Goal: Information Seeking & Learning: Find specific fact

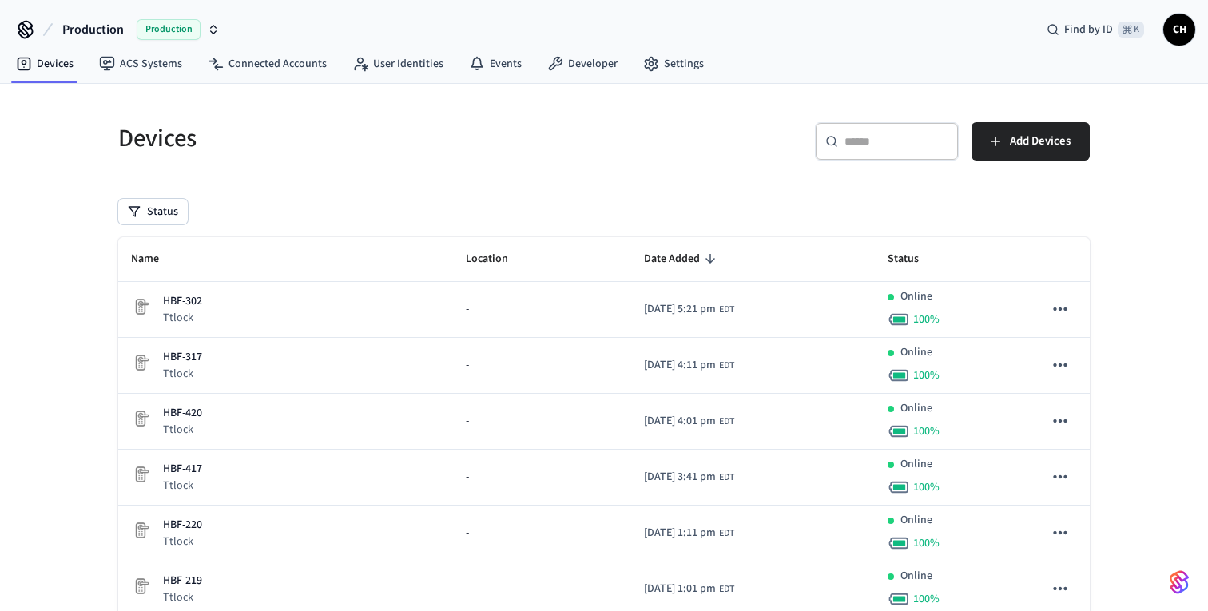
click at [869, 150] on div "​ ​" at bounding box center [887, 141] width 144 height 38
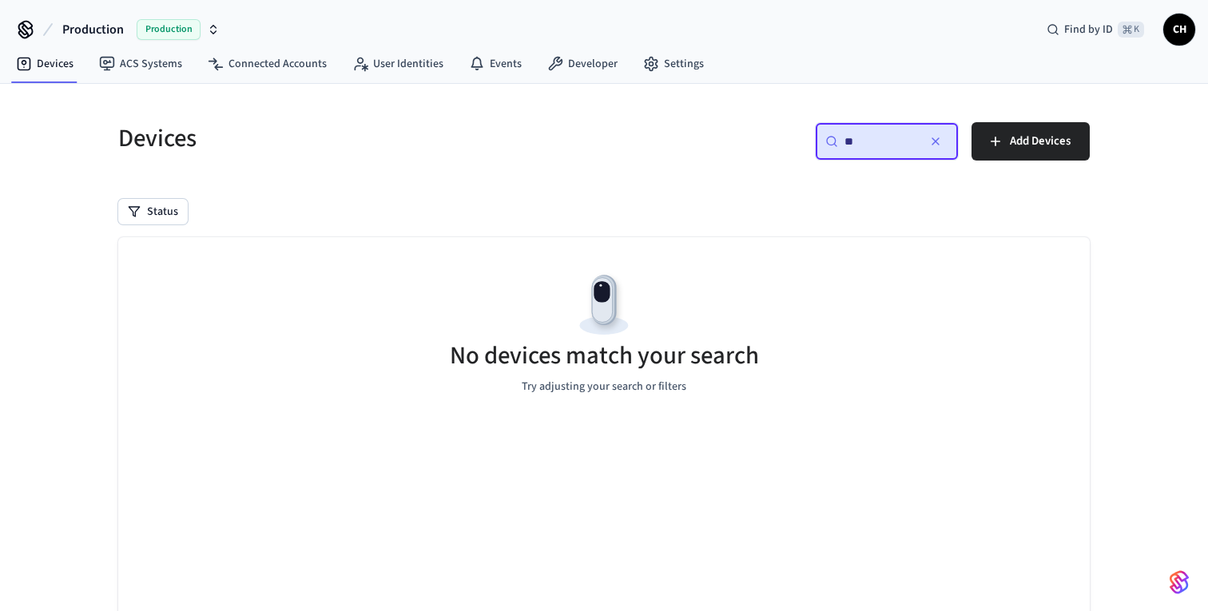
type input "*"
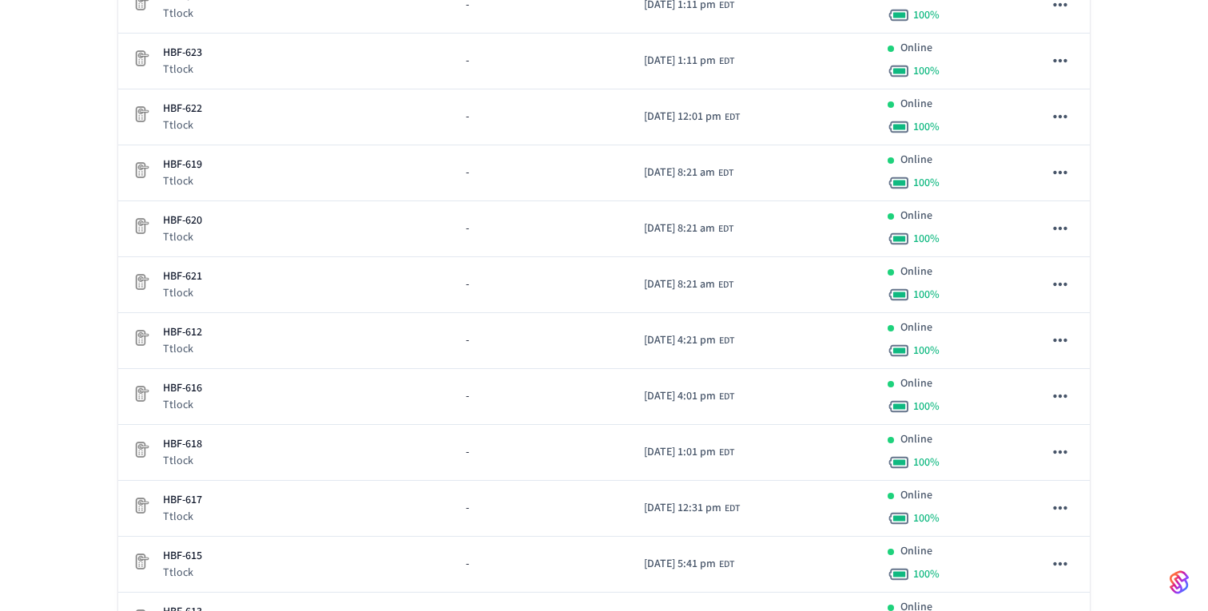
scroll to position [5365, 0]
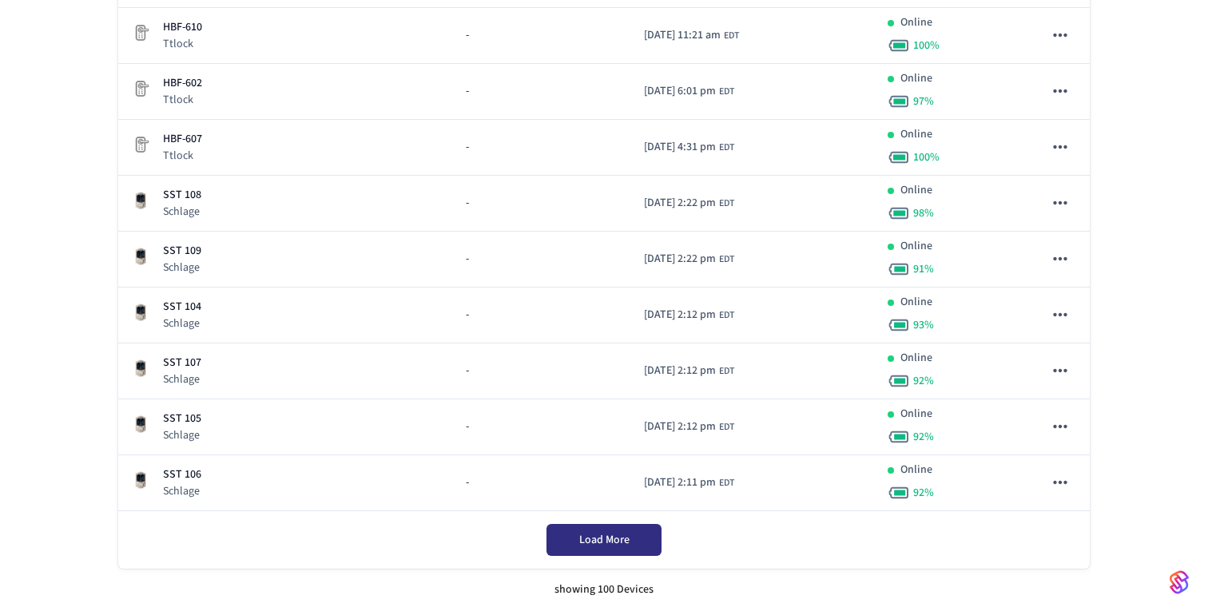
click at [607, 550] on button "Load More" at bounding box center [604, 540] width 115 height 32
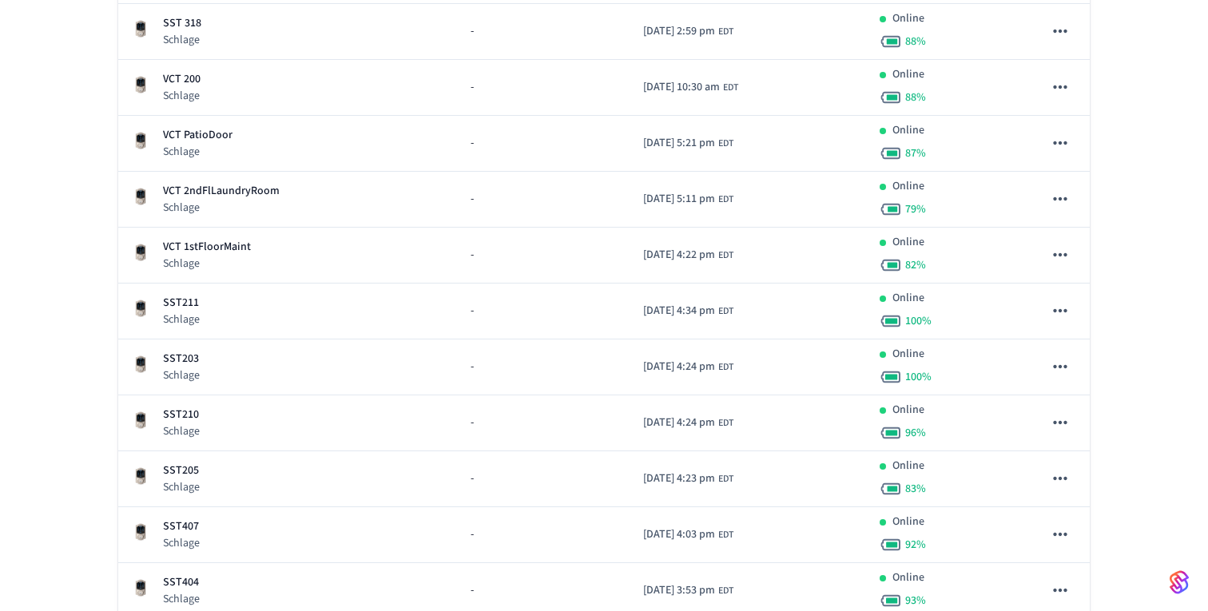
scroll to position [6153, 0]
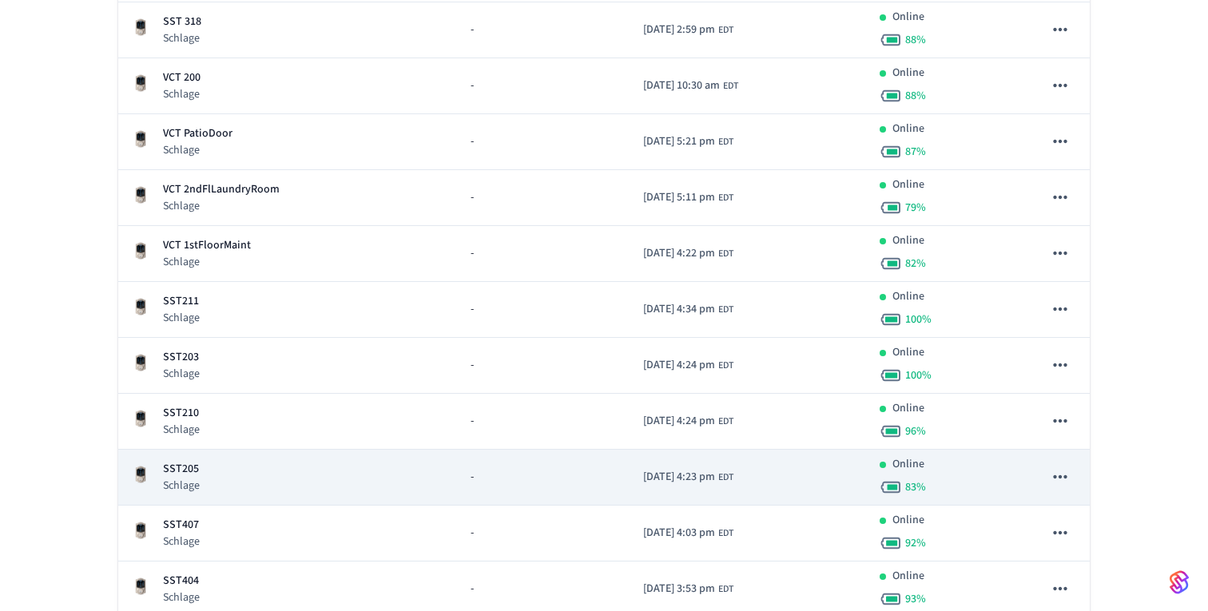
click at [204, 468] on div "SST205 Schlage" at bounding box center [288, 477] width 314 height 33
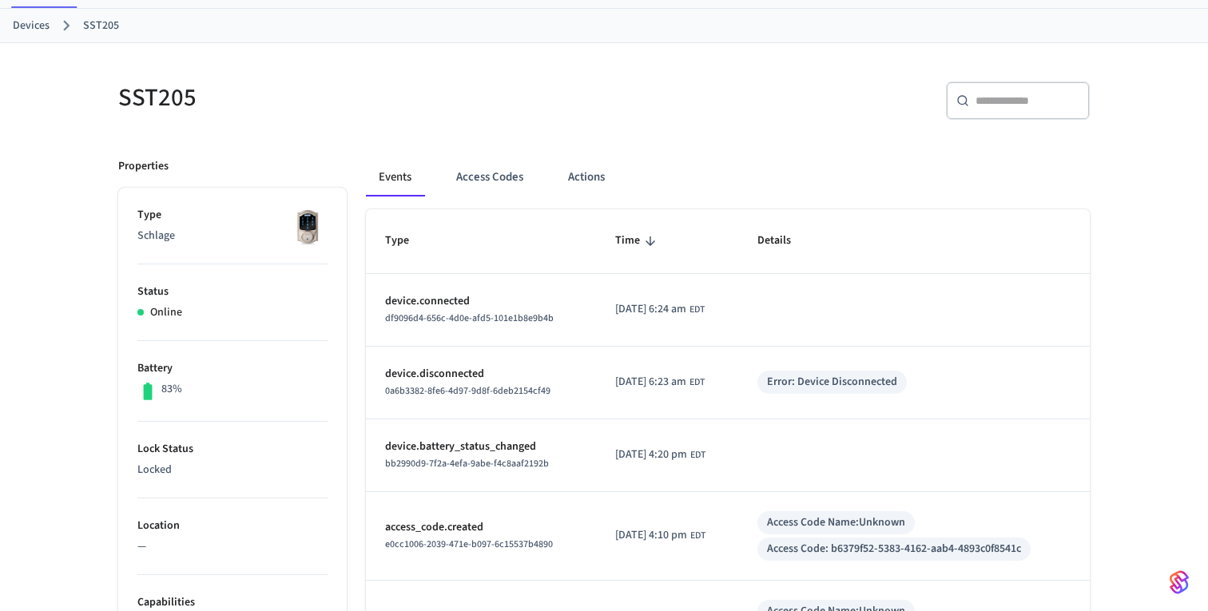
scroll to position [69, 0]
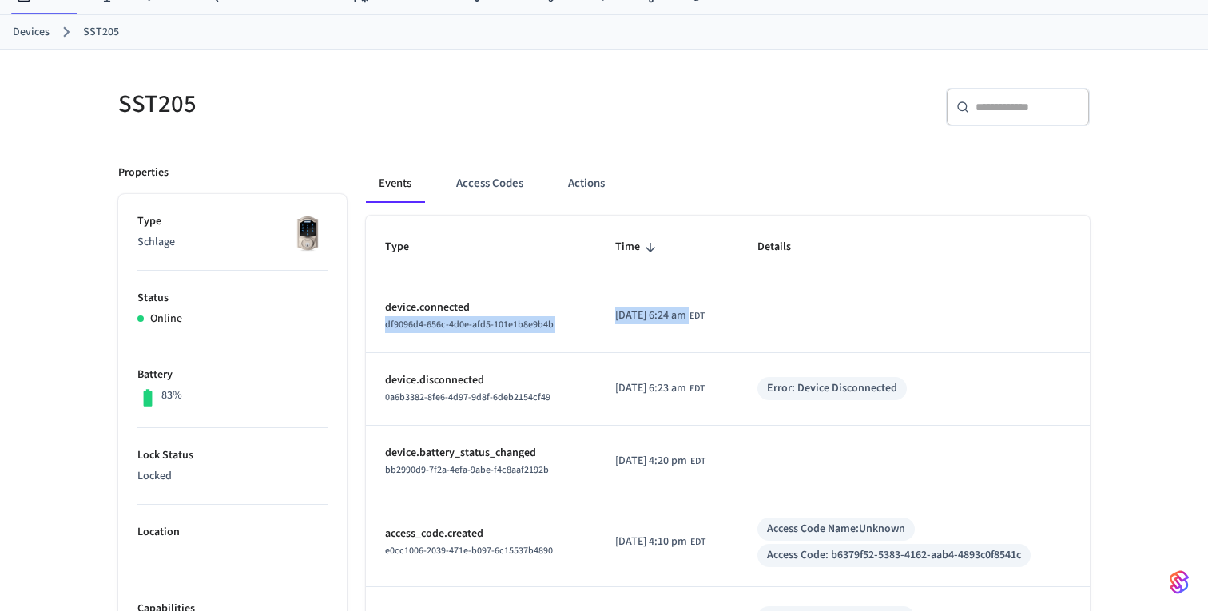
drag, startPoint x: 581, startPoint y: 308, endPoint x: 710, endPoint y: 311, distance: 128.7
click at [710, 311] on tr "device.connected df9096d4-656c-4d0e-afd5-101e1b8e9b4b [DATE] 6:24 am EDT" at bounding box center [728, 316] width 724 height 73
click at [814, 344] on td "sticky table" at bounding box center [914, 316] width 352 height 73
click at [833, 393] on div "Error: Device Disconnected" at bounding box center [832, 388] width 130 height 17
click at [519, 395] on span "0a6b3382-8fe6-4d97-9d8f-6deb2154cf49" at bounding box center [467, 398] width 165 height 14
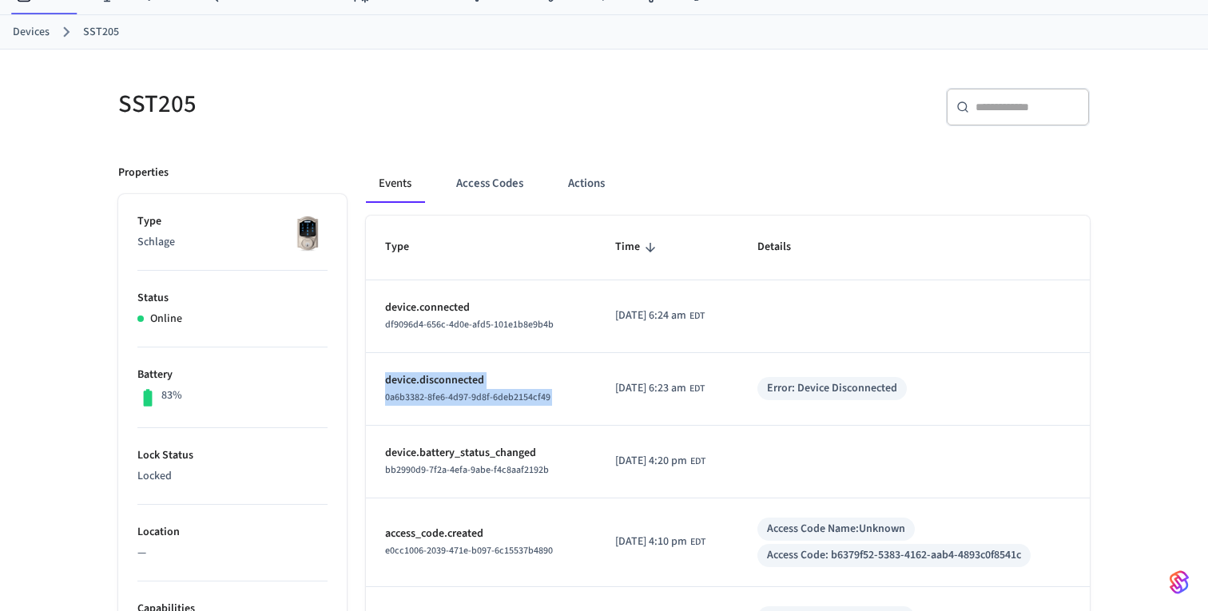
drag, startPoint x: 594, startPoint y: 386, endPoint x: 742, endPoint y: 332, distance: 157.5
click at [738, 332] on td "[DATE] 6:24 am EDT" at bounding box center [667, 316] width 142 height 73
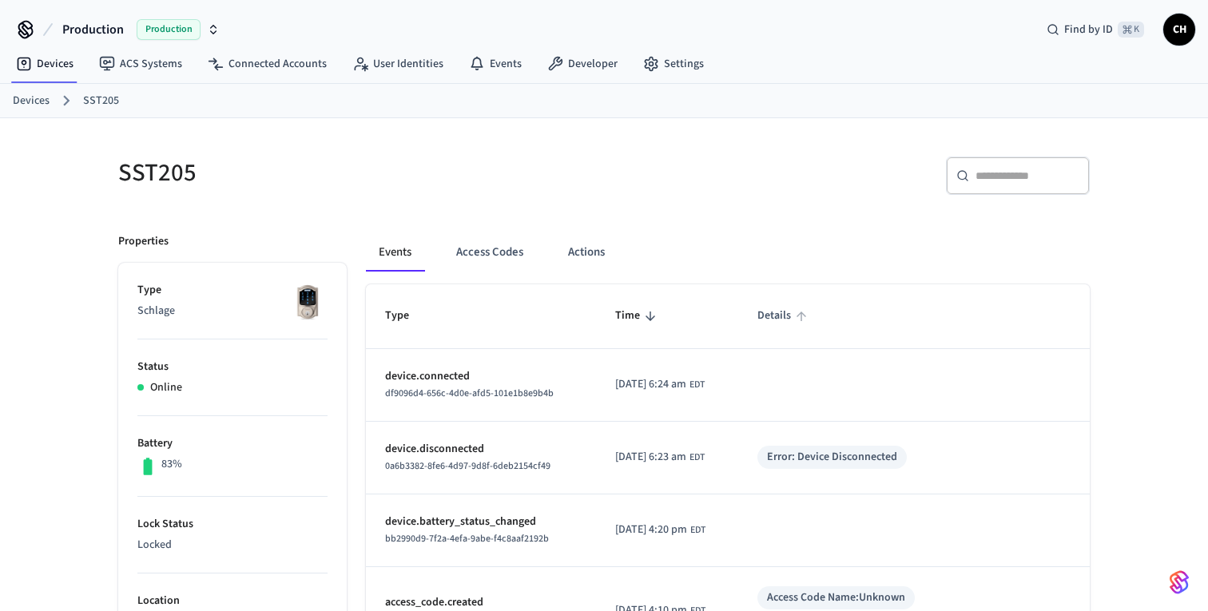
click at [790, 320] on span "Details" at bounding box center [785, 316] width 54 height 25
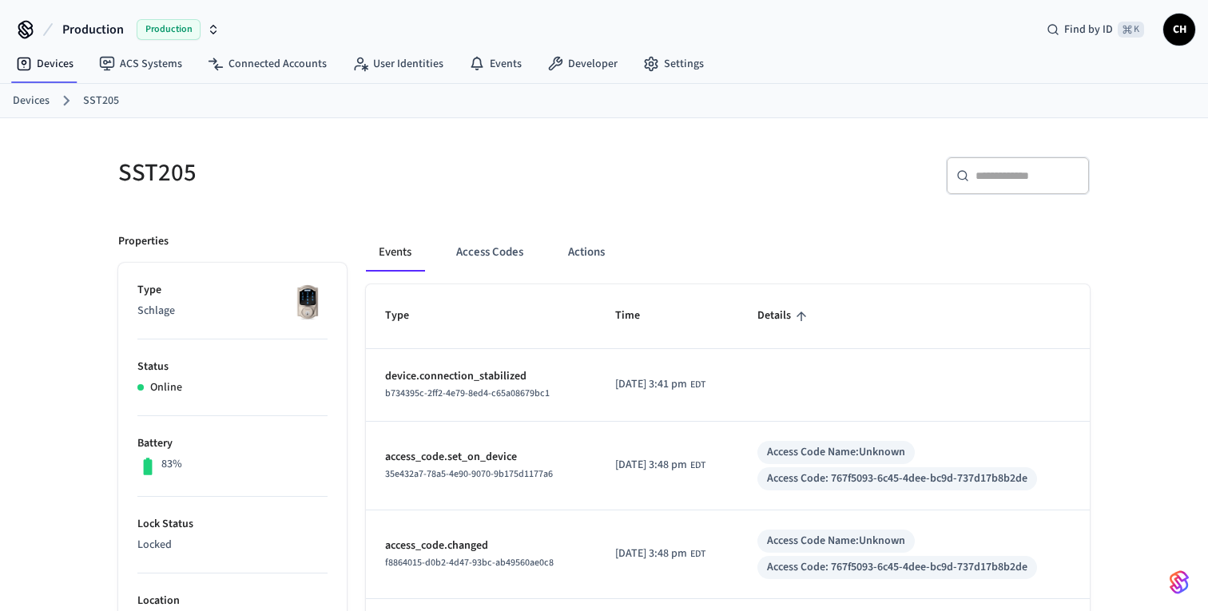
click at [790, 320] on span "Details" at bounding box center [785, 316] width 54 height 25
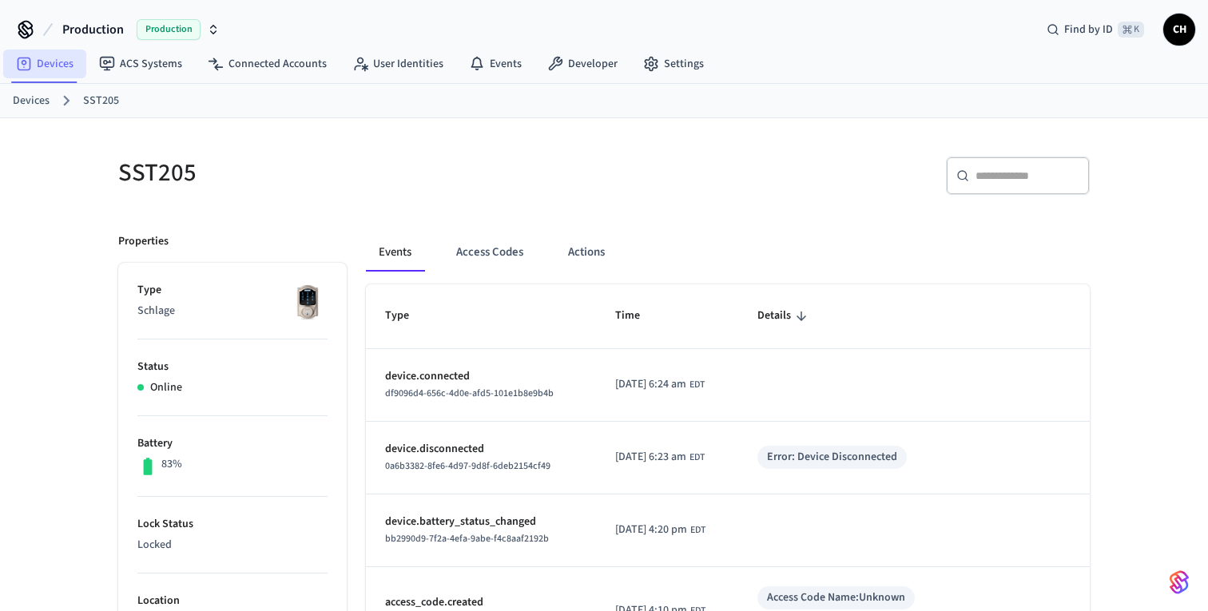
click at [48, 66] on link "Devices" at bounding box center [44, 64] width 83 height 29
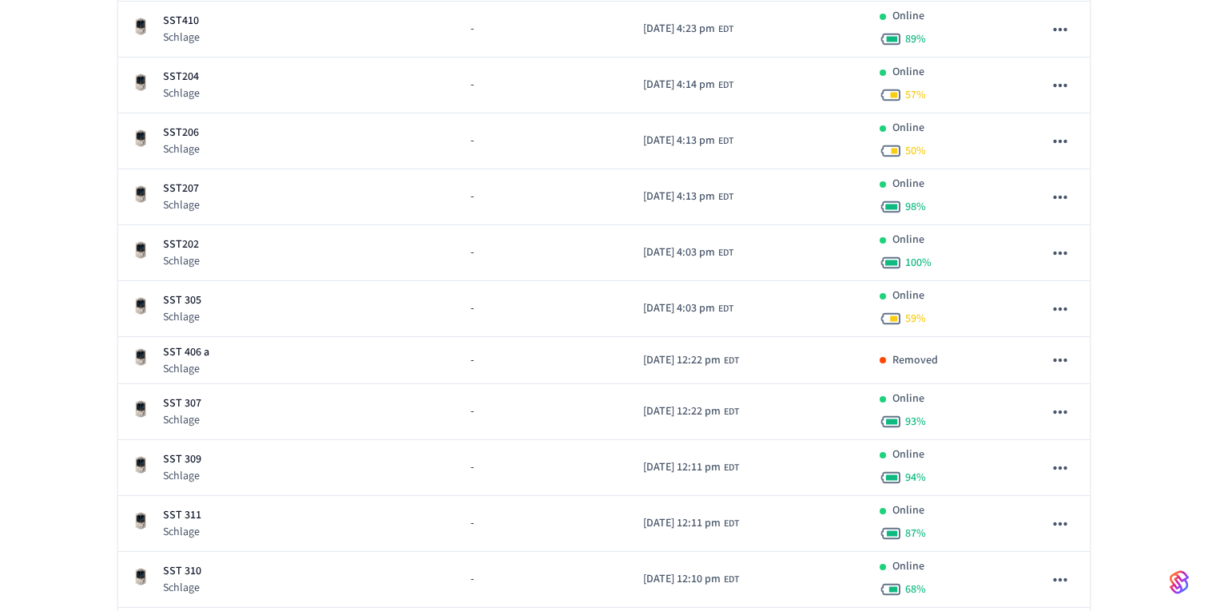
scroll to position [10932, 0]
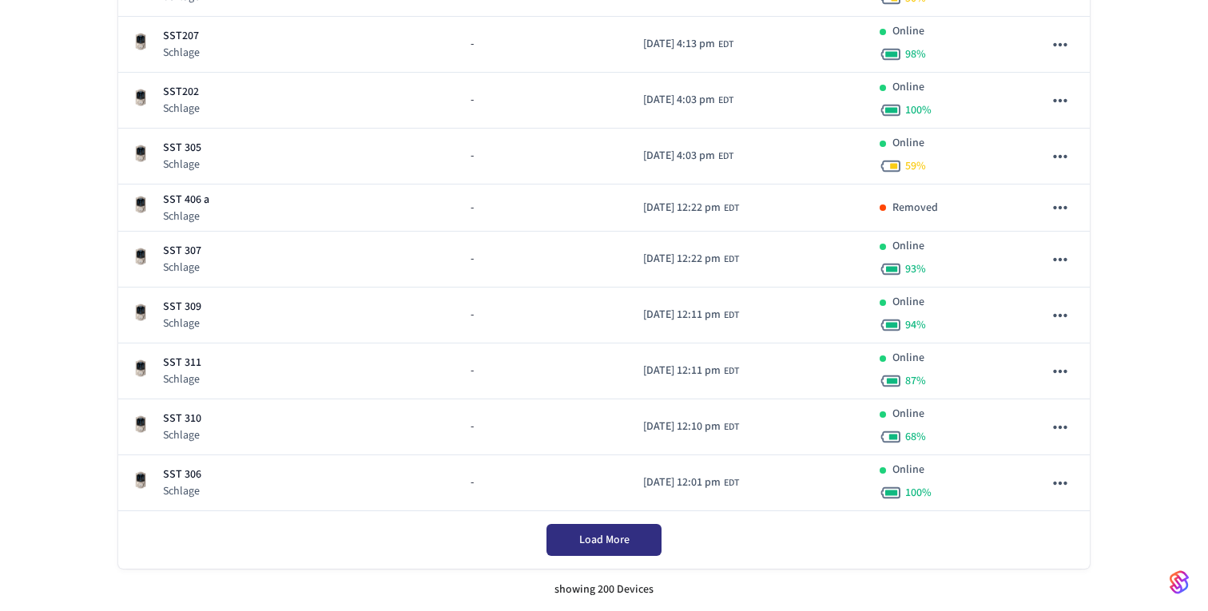
click at [569, 532] on button "Load More" at bounding box center [604, 540] width 115 height 32
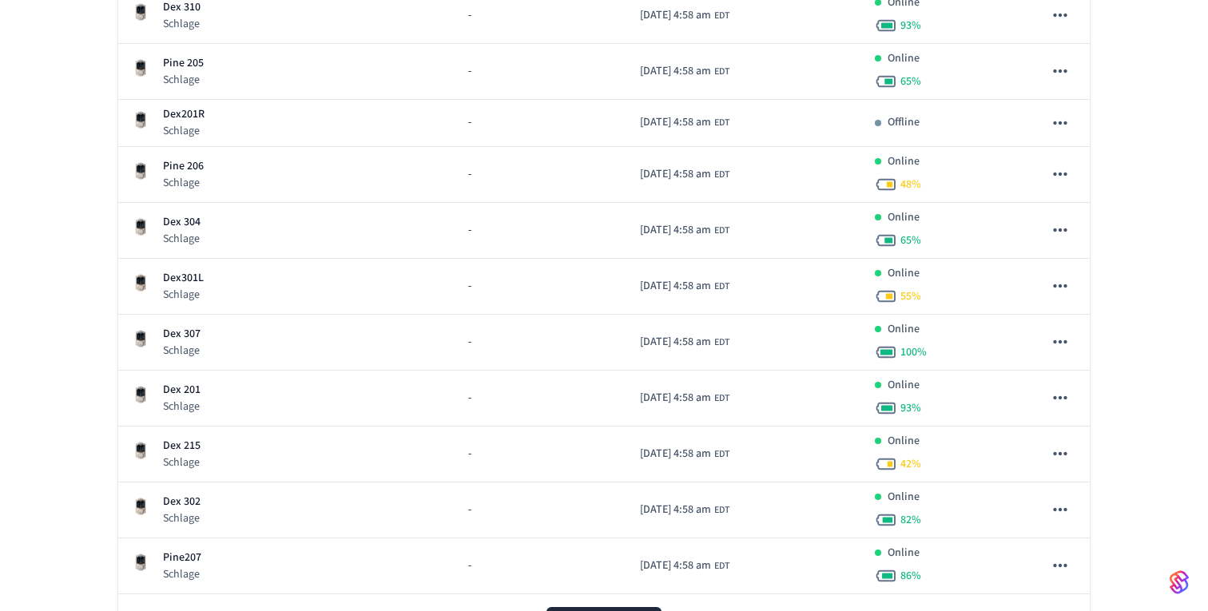
scroll to position [16483, 0]
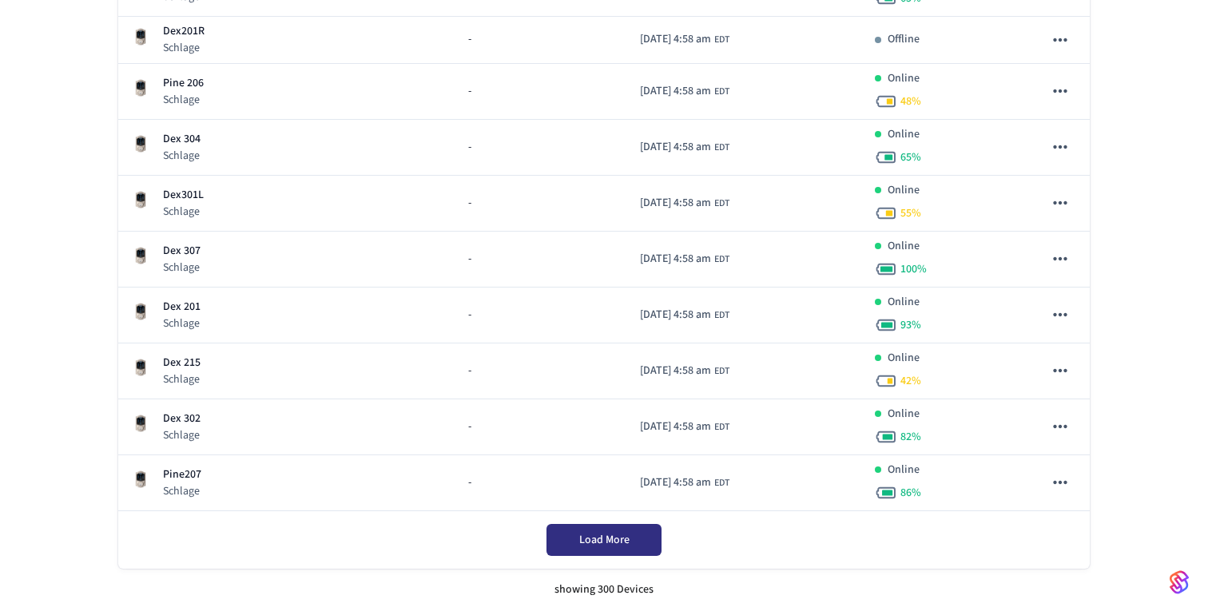
click at [600, 537] on div "Load More" at bounding box center [604, 540] width 972 height 58
click at [588, 544] on span "Load More" at bounding box center [604, 540] width 50 height 16
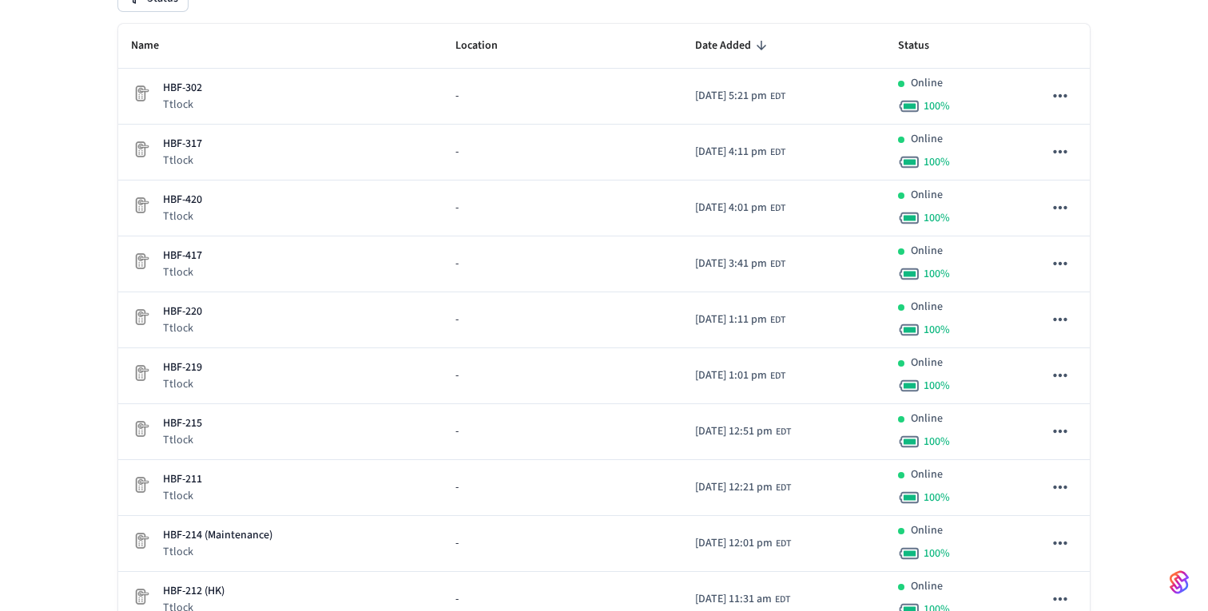
scroll to position [0, 0]
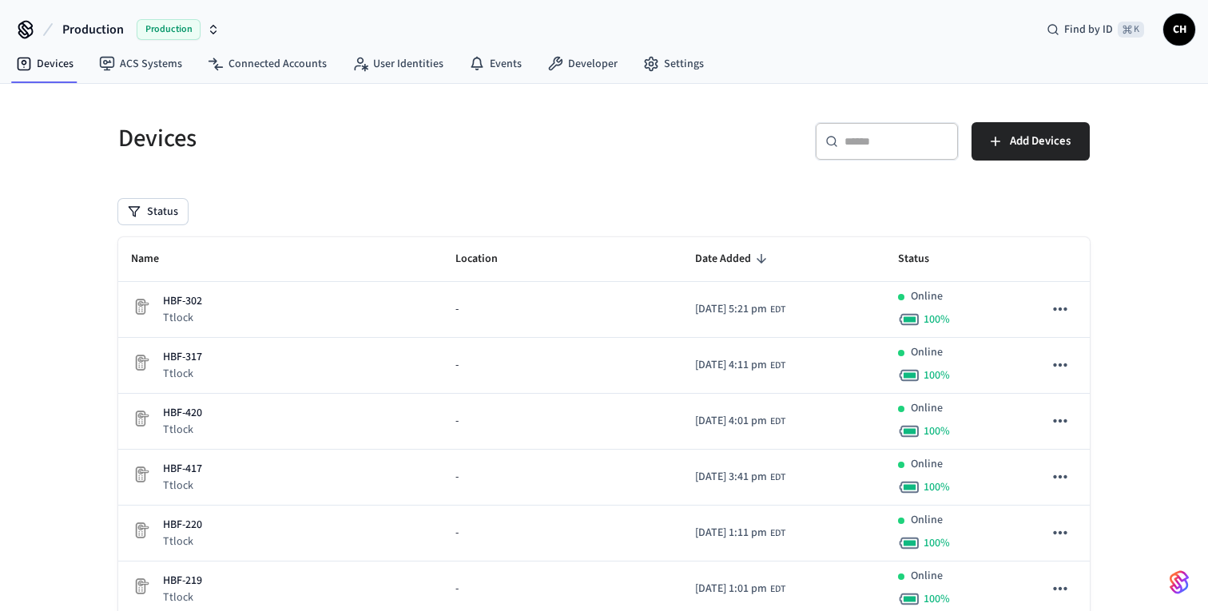
click at [842, 139] on div "​ ​" at bounding box center [887, 141] width 144 height 38
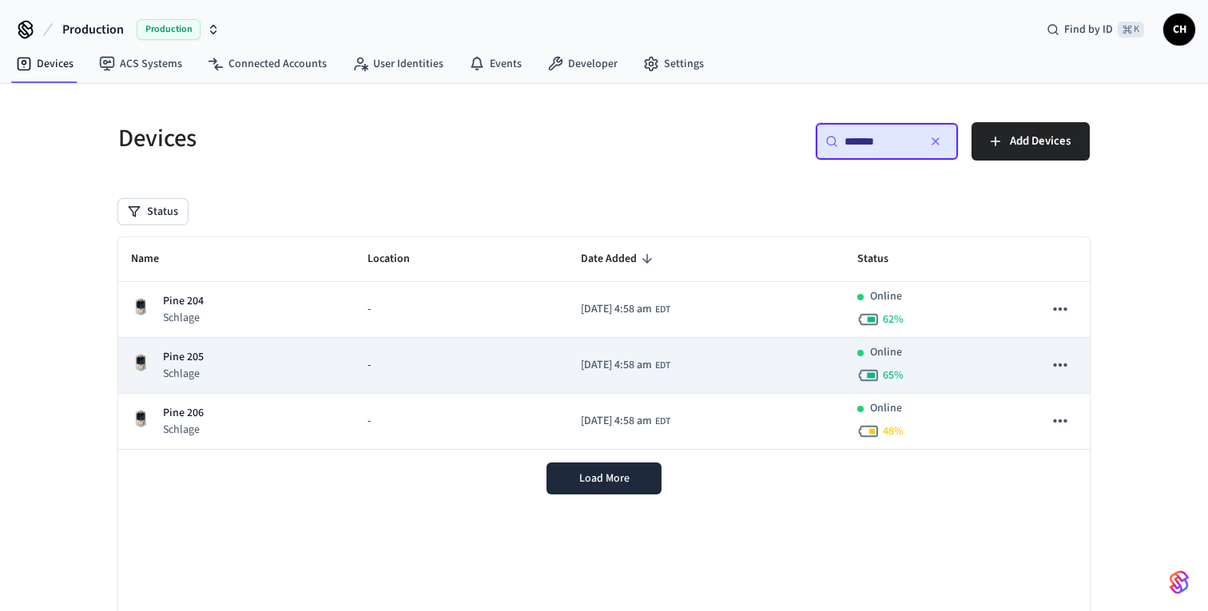
type input "*******"
click at [203, 366] on p "Schlage" at bounding box center [183, 374] width 41 height 16
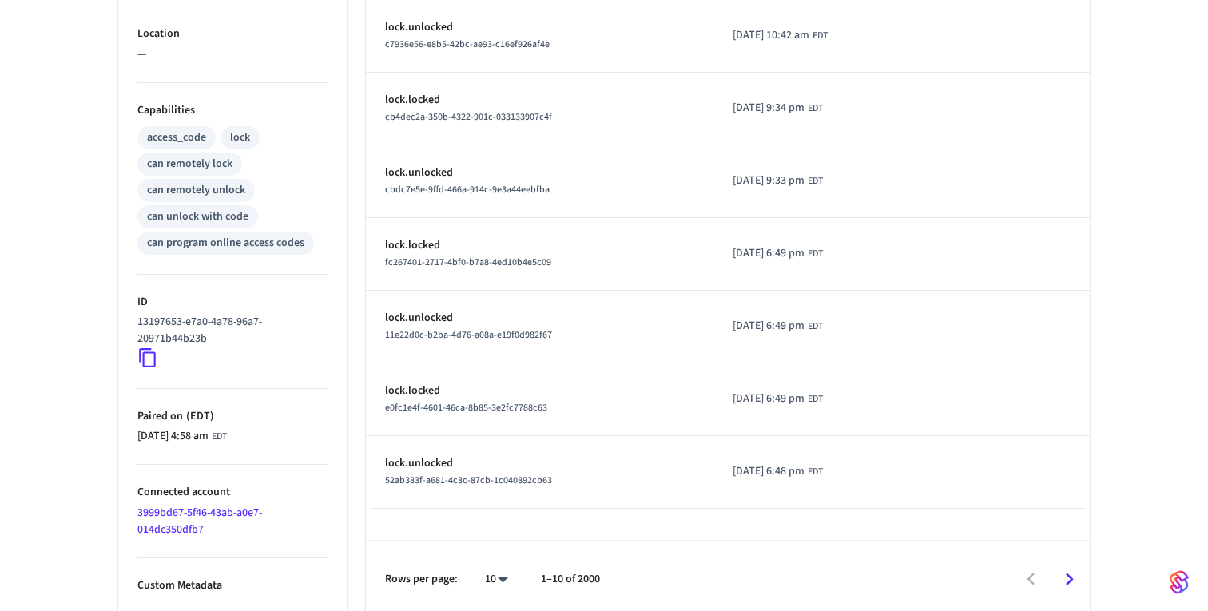
scroll to position [574, 0]
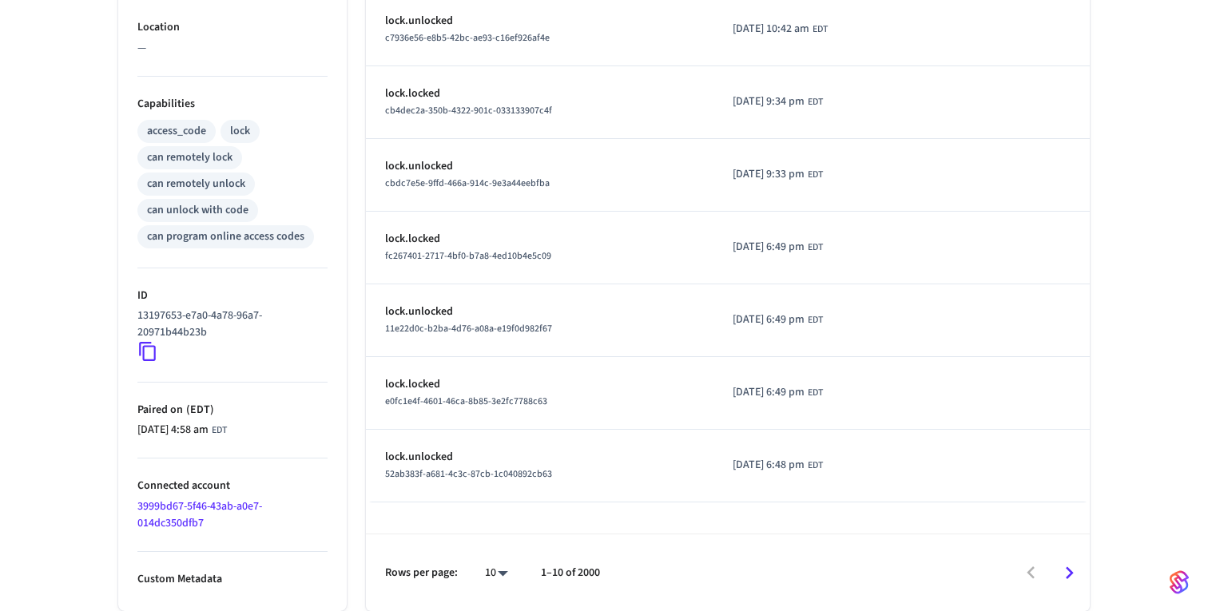
click at [1067, 575] on icon "Go to next page" at bounding box center [1070, 573] width 8 height 13
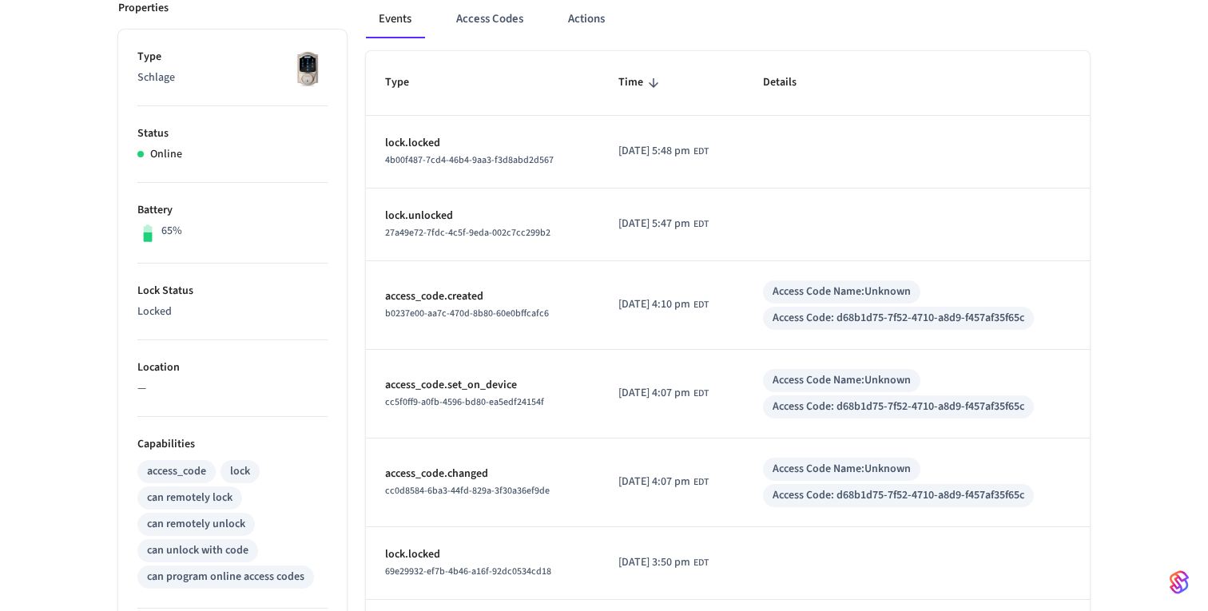
scroll to position [237, 0]
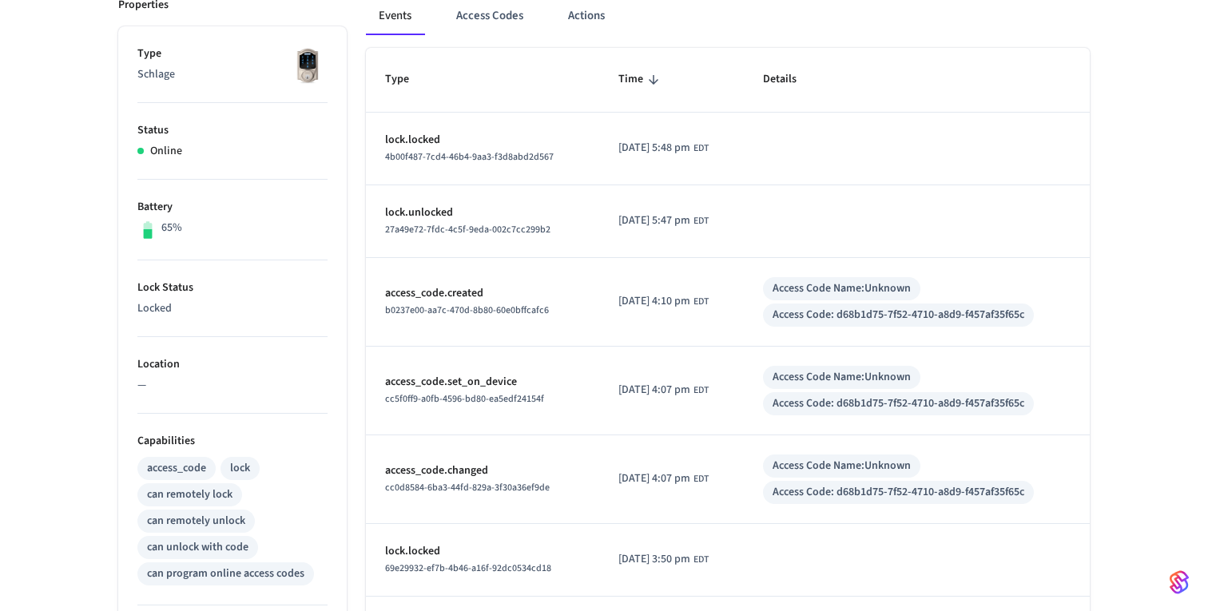
click at [909, 313] on div "Access Code: d68b1d75-7f52-4710-a8d9-f457af35f65c" at bounding box center [899, 315] width 252 height 17
click at [1054, 308] on div "Access Code Name: Unknown Access Code: d68b1d75-7f52-4710-a8d9-f457af35f65c" at bounding box center [917, 302] width 308 height 50
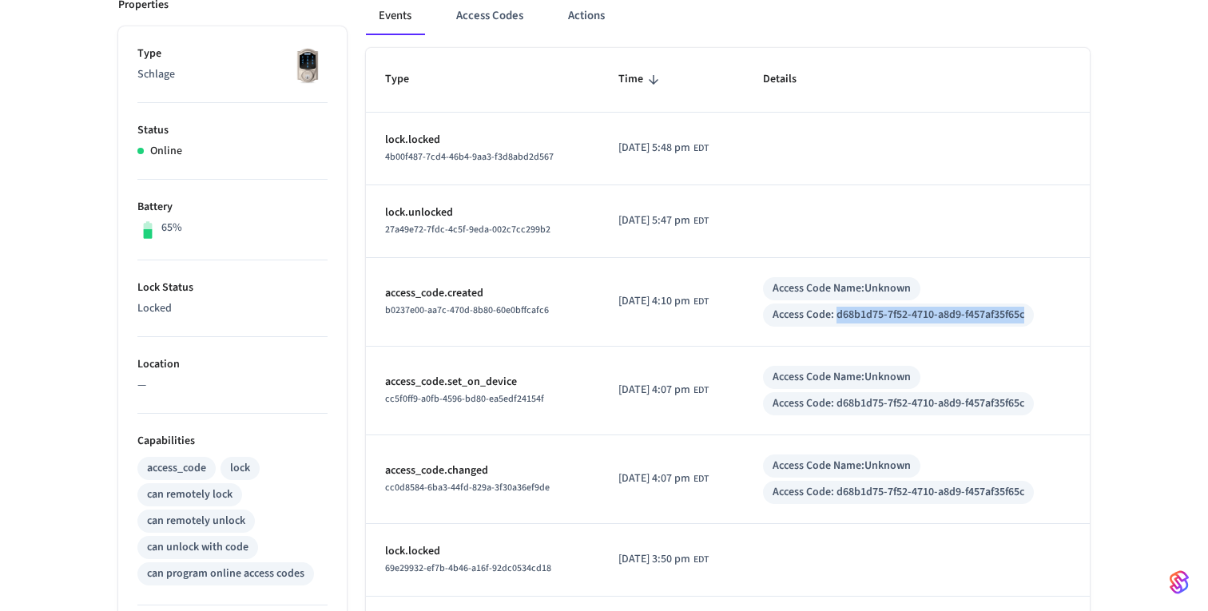
drag, startPoint x: 1041, startPoint y: 311, endPoint x: 852, endPoint y: 314, distance: 189.4
click at [852, 314] on div "Access Code: d68b1d75-7f52-4710-a8d9-f457af35f65c" at bounding box center [899, 315] width 252 height 17
copy div "d68b1d75-7f52-4710-a8d9-f457af35f65c"
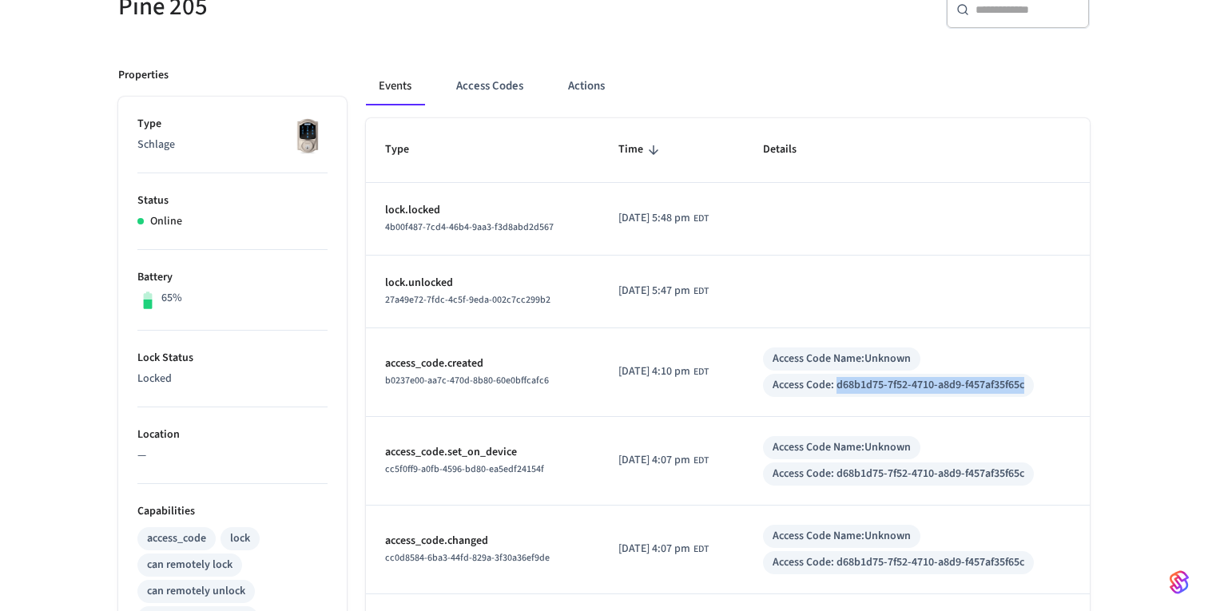
scroll to position [157, 0]
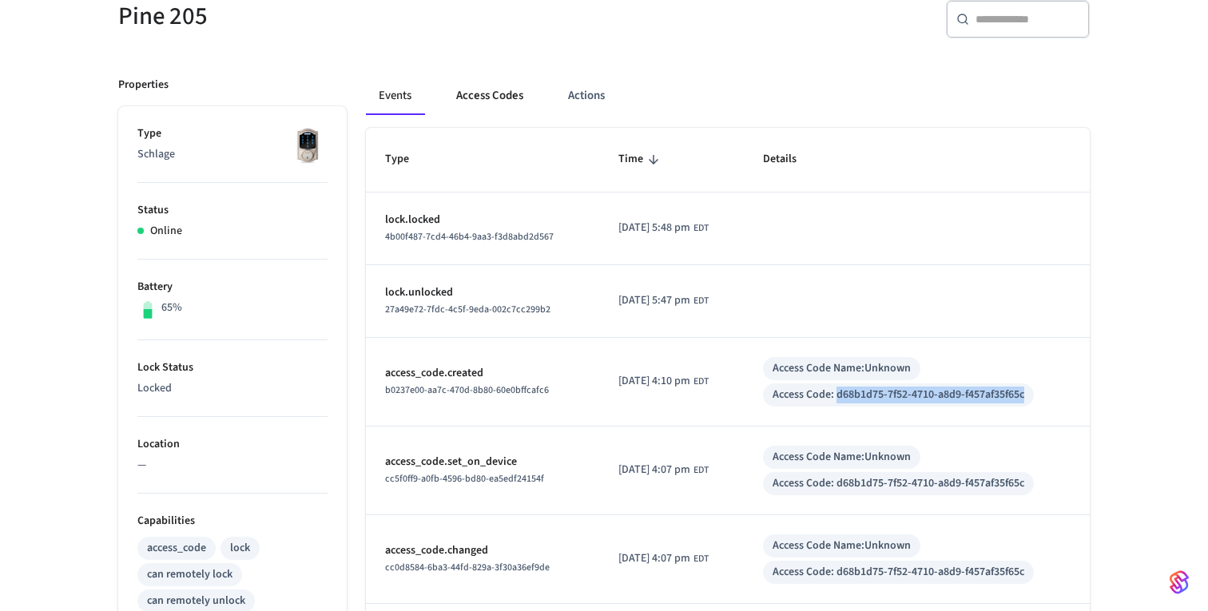
click at [505, 95] on button "Access Codes" at bounding box center [490, 96] width 93 height 38
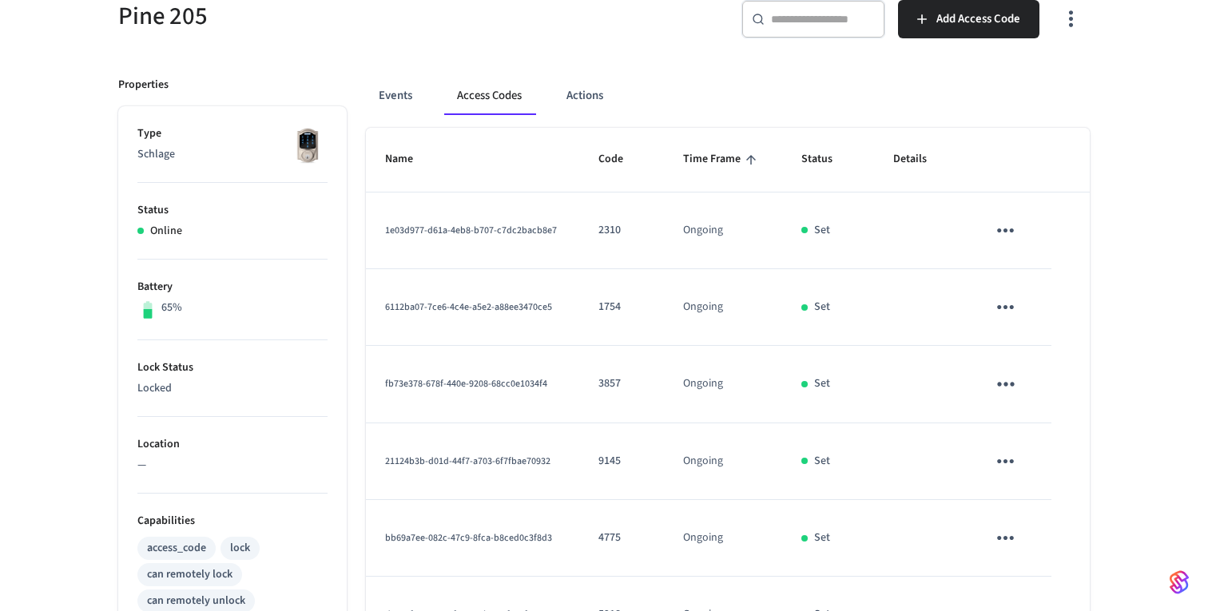
scroll to position [574, 0]
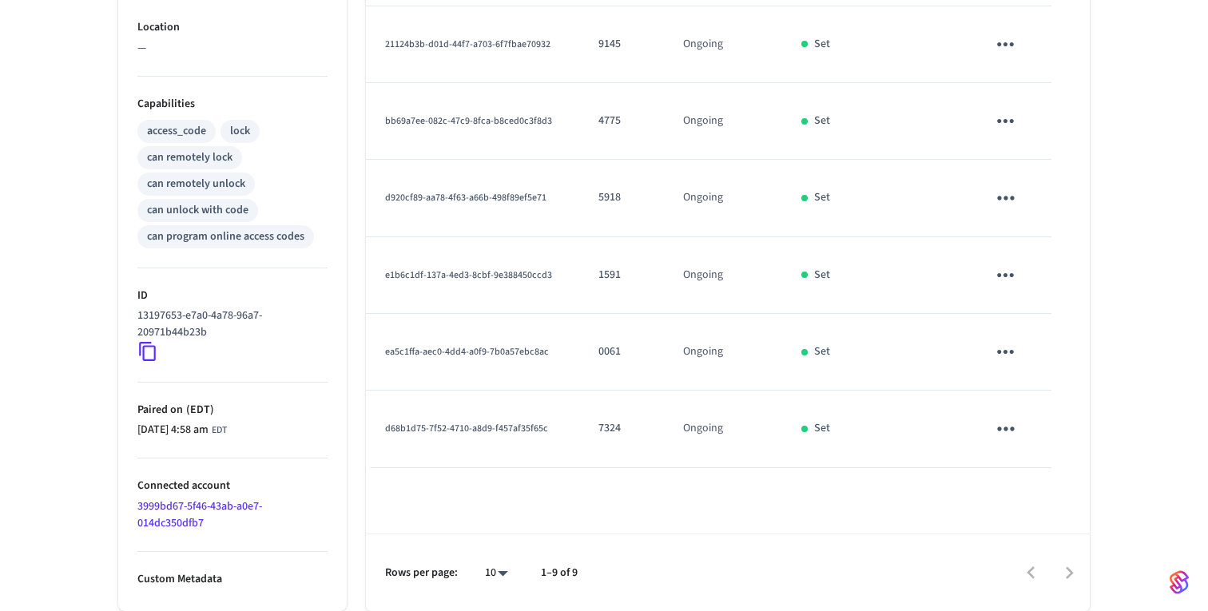
click at [607, 429] on p "7324" at bounding box center [622, 428] width 46 height 17
copy p "7324"
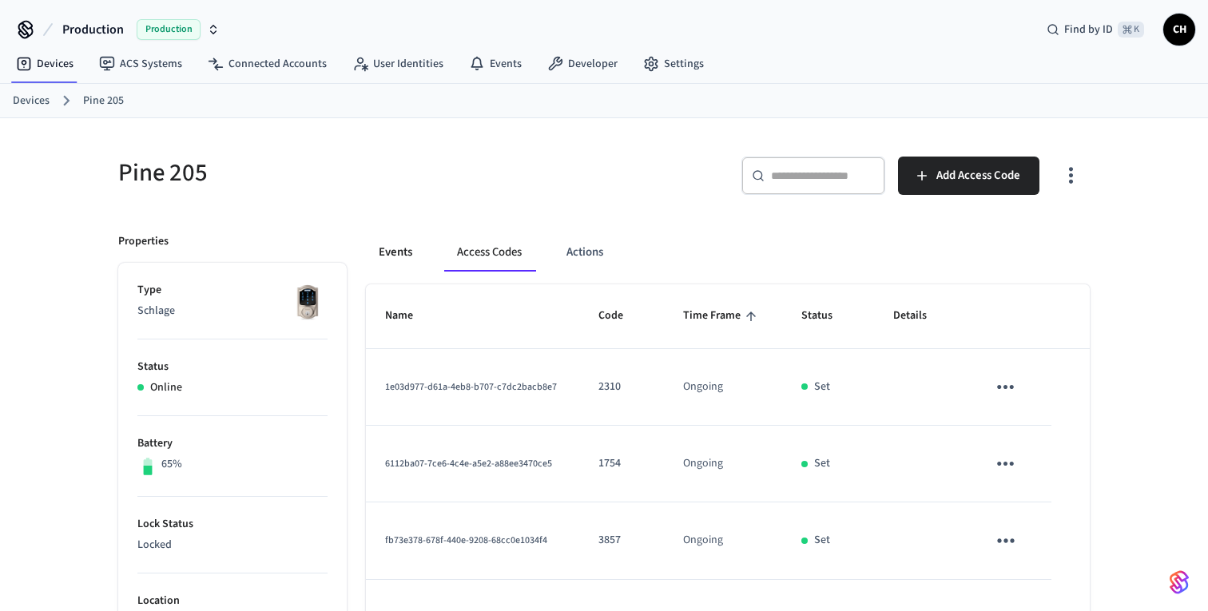
click at [412, 254] on button "Events" at bounding box center [395, 252] width 59 height 38
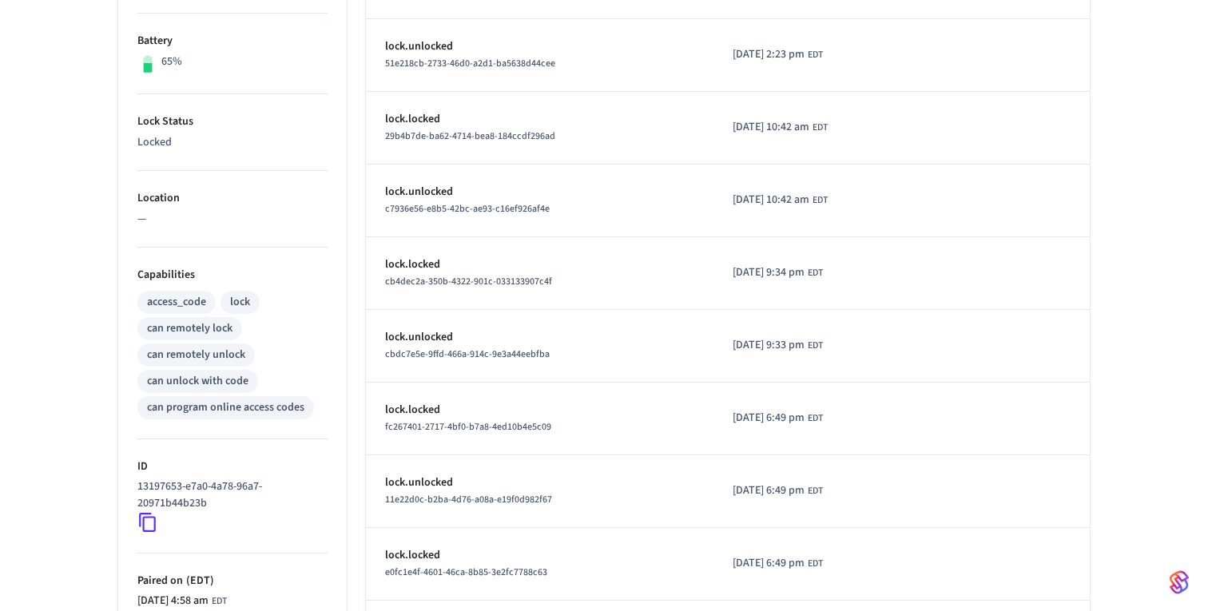
scroll to position [574, 0]
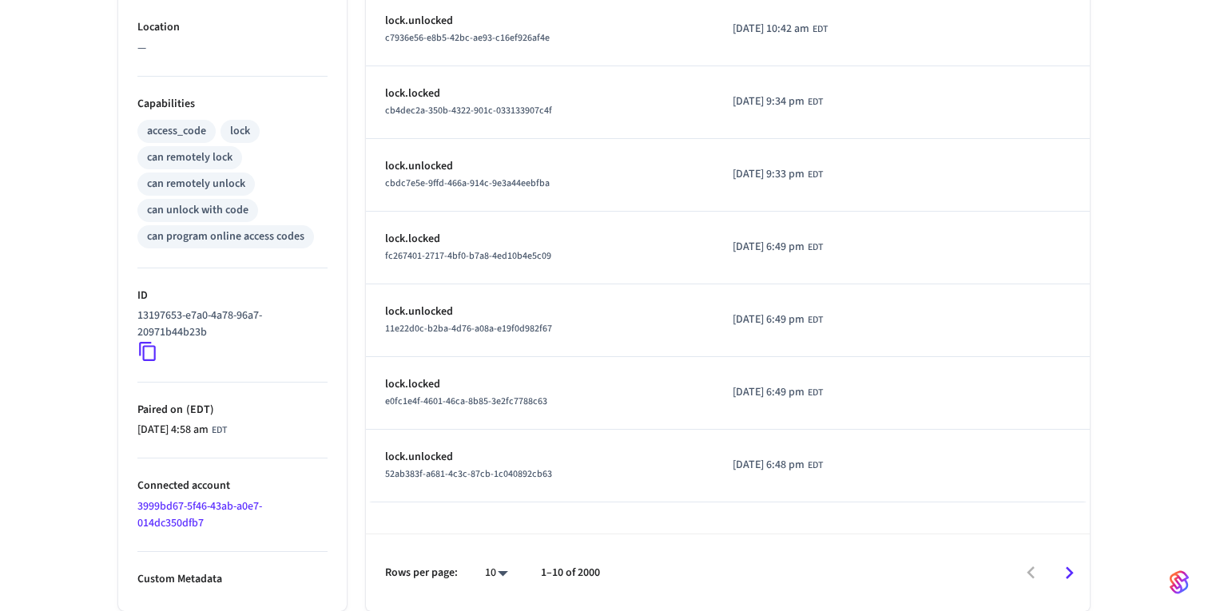
click at [1067, 571] on icon "Go to next page" at bounding box center [1069, 573] width 25 height 25
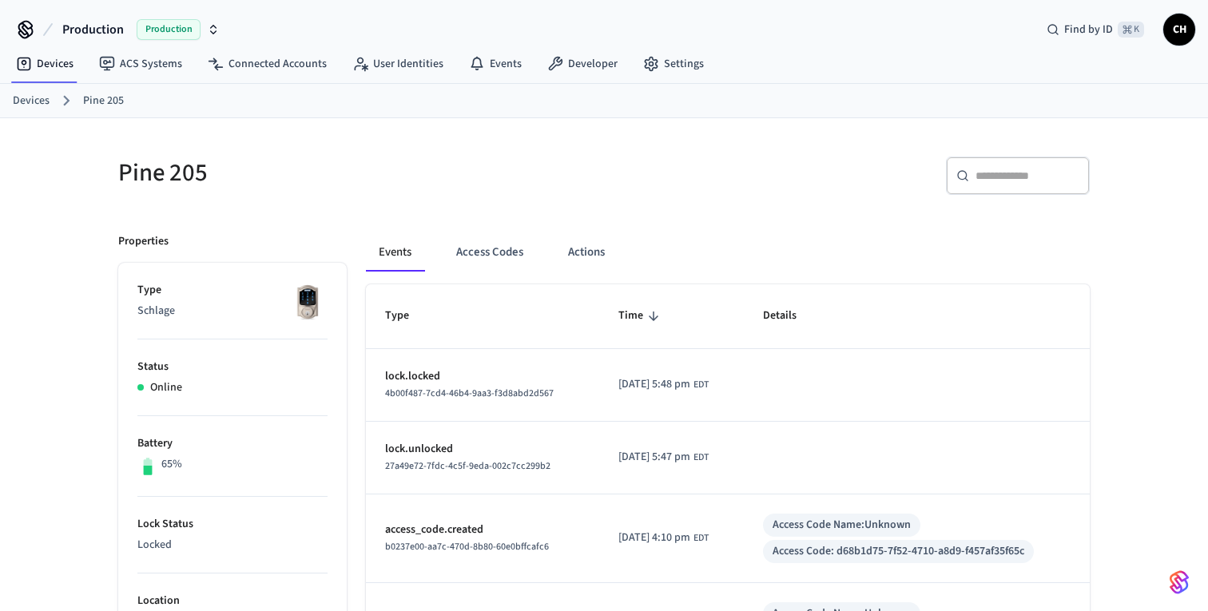
scroll to position [55, 0]
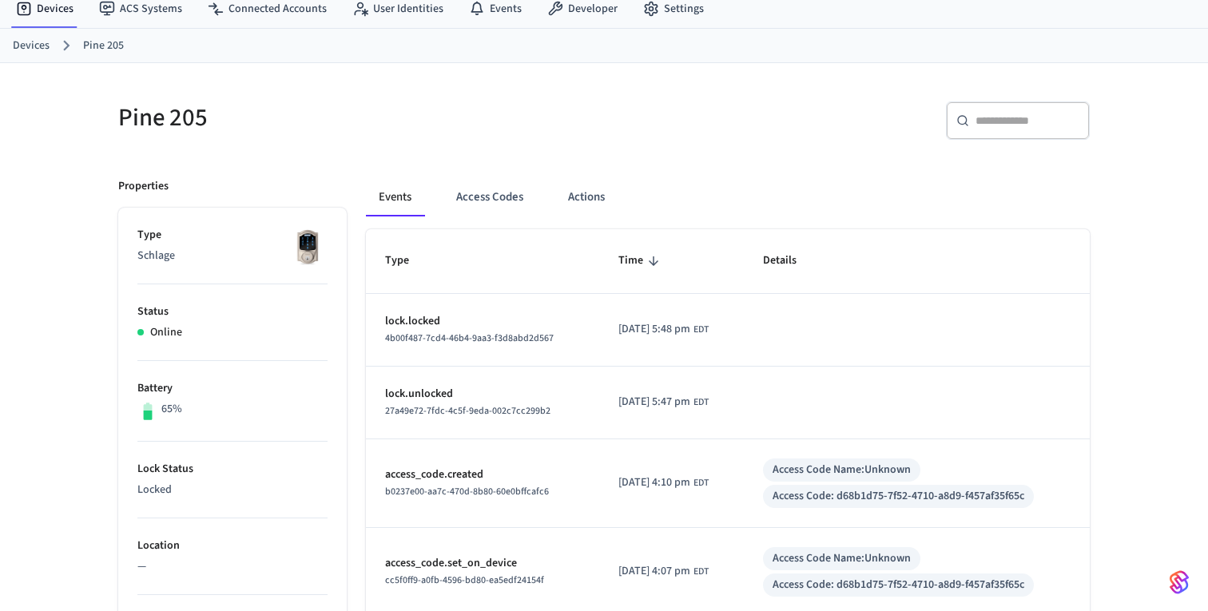
click at [479, 408] on span "27a49e72-7fdc-4c5f-9eda-002c7cc299b2" at bounding box center [467, 411] width 165 height 14
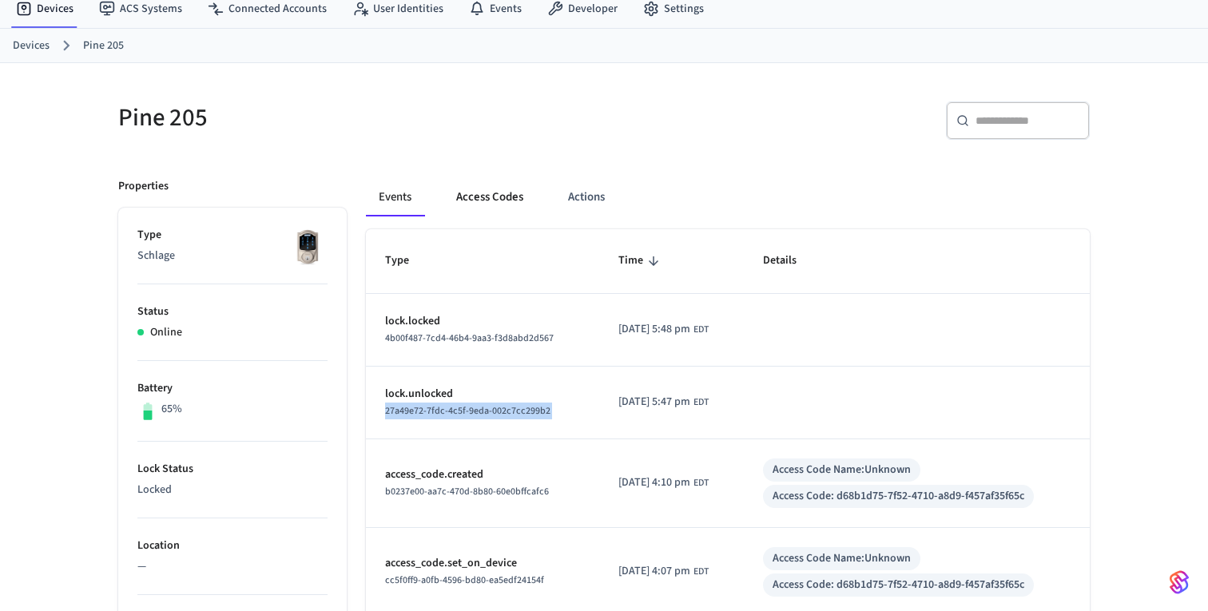
click at [505, 201] on button "Access Codes" at bounding box center [490, 197] width 93 height 38
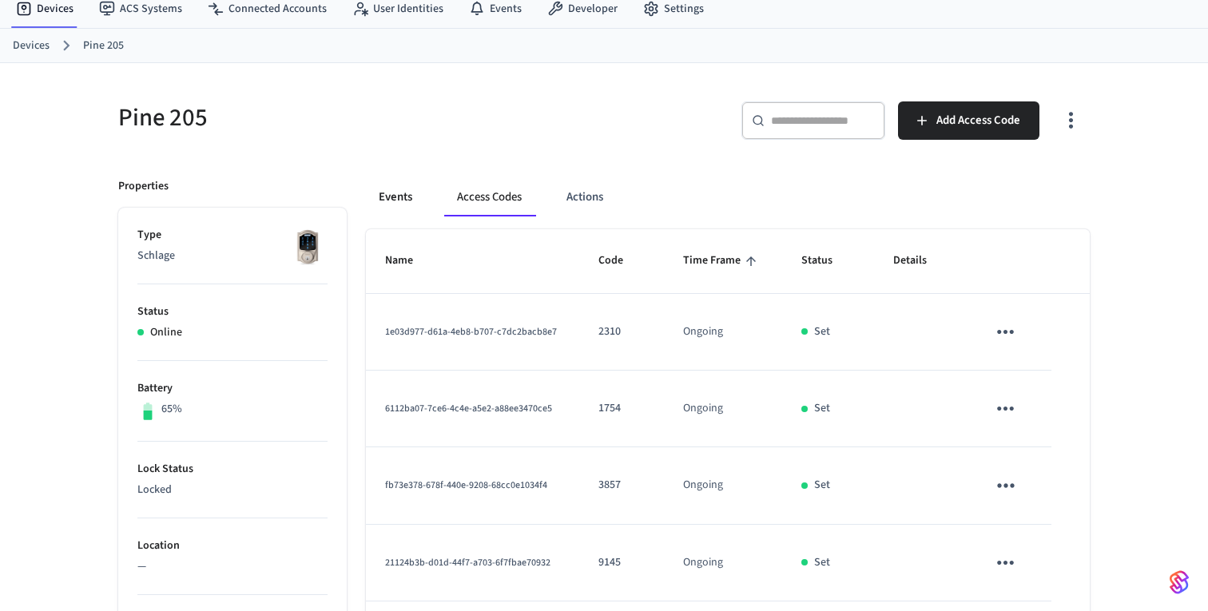
click at [399, 201] on button "Events" at bounding box center [395, 197] width 59 height 38
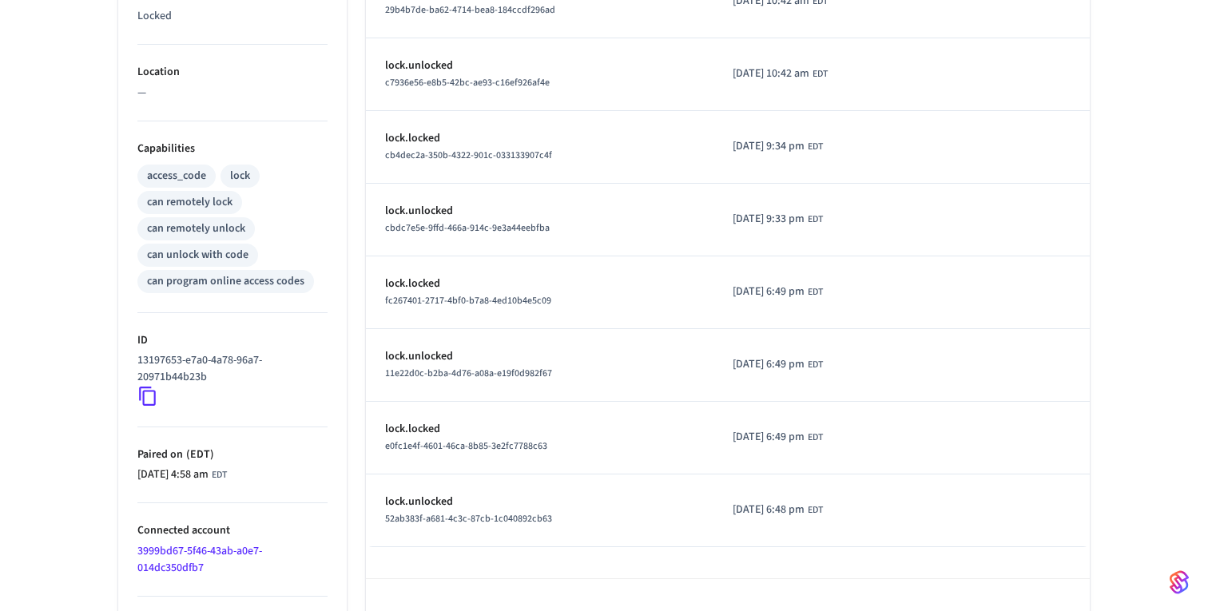
scroll to position [574, 0]
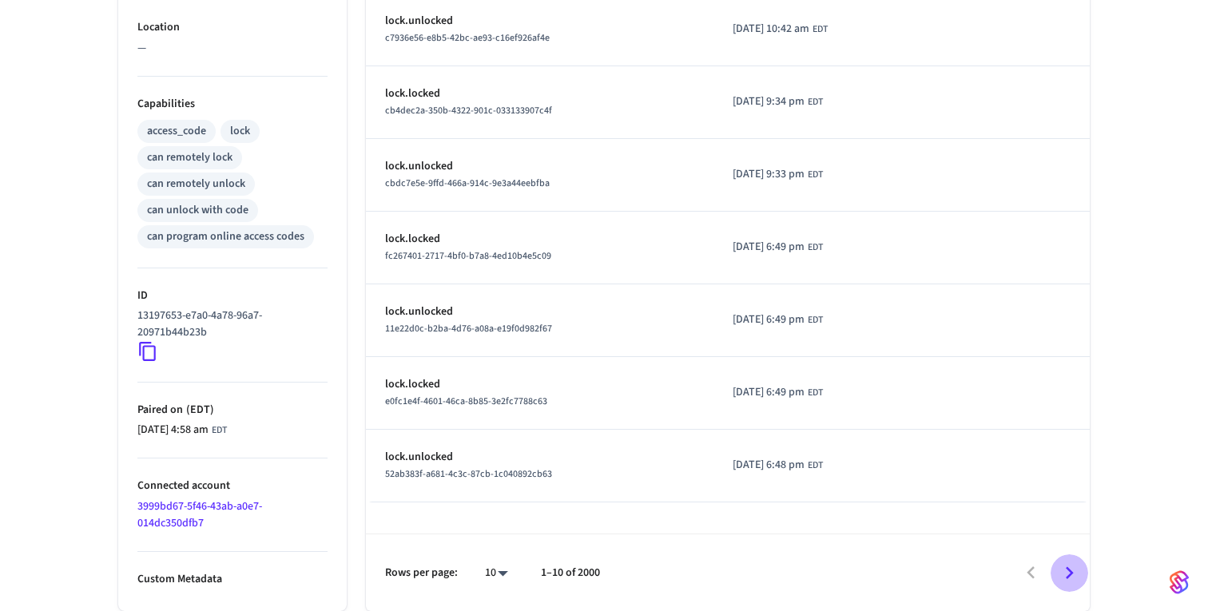
click at [1071, 575] on icon "Go to next page" at bounding box center [1070, 573] width 8 height 13
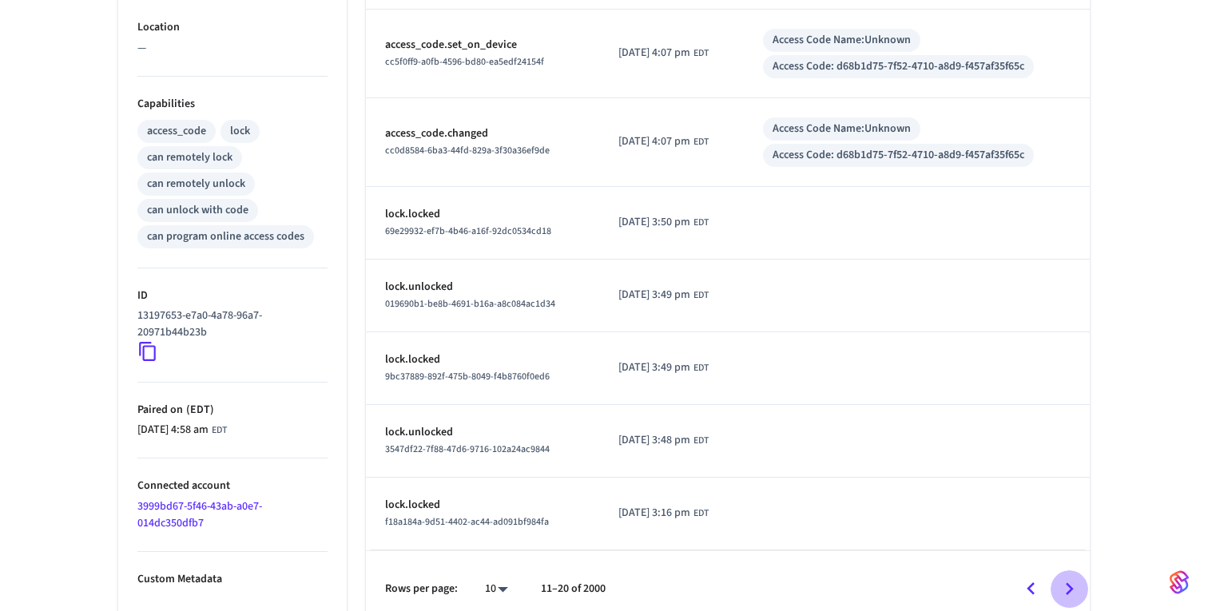
click at [1071, 575] on button "Go to next page" at bounding box center [1070, 590] width 38 height 38
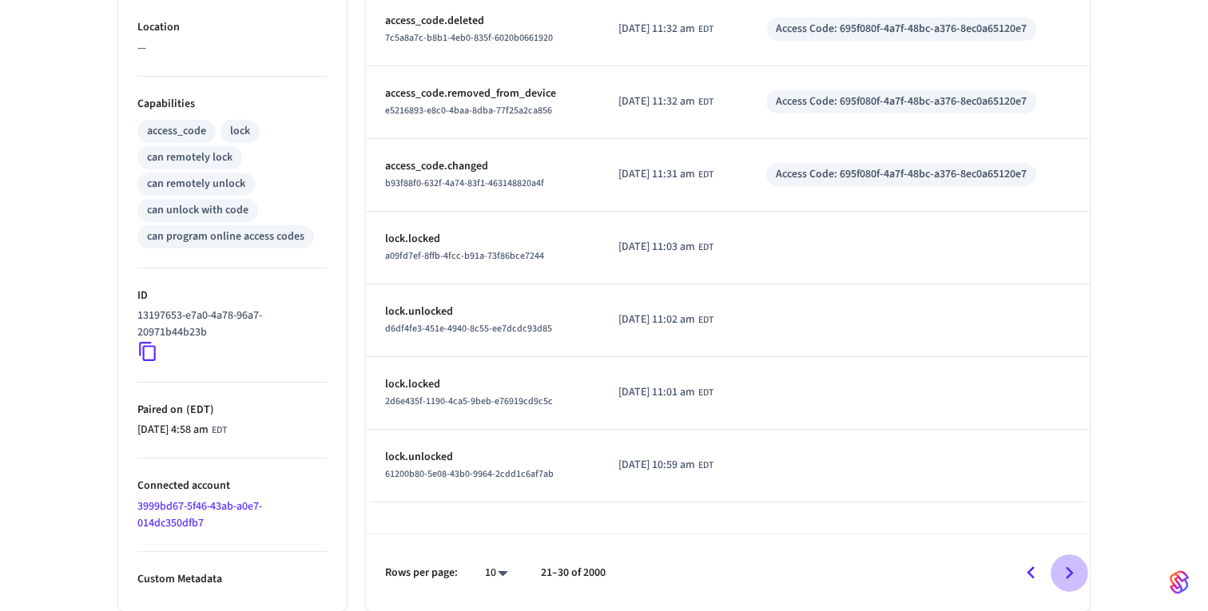
click at [1071, 568] on icon "Go to next page" at bounding box center [1069, 573] width 25 height 25
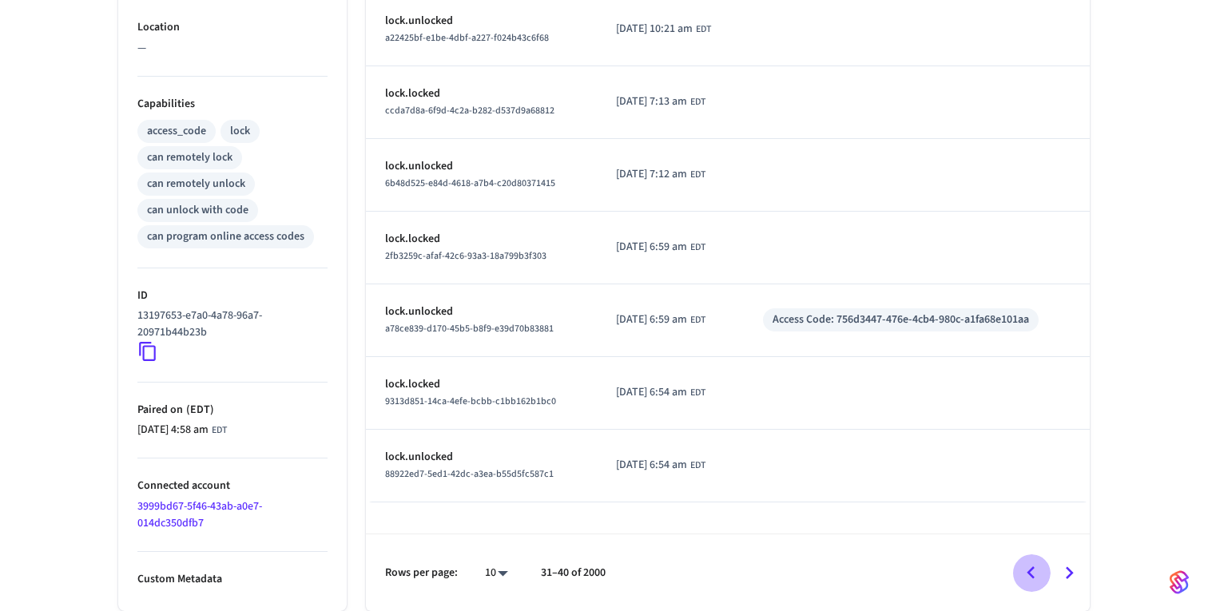
click at [1028, 577] on icon "Go to previous page" at bounding box center [1031, 573] width 25 height 25
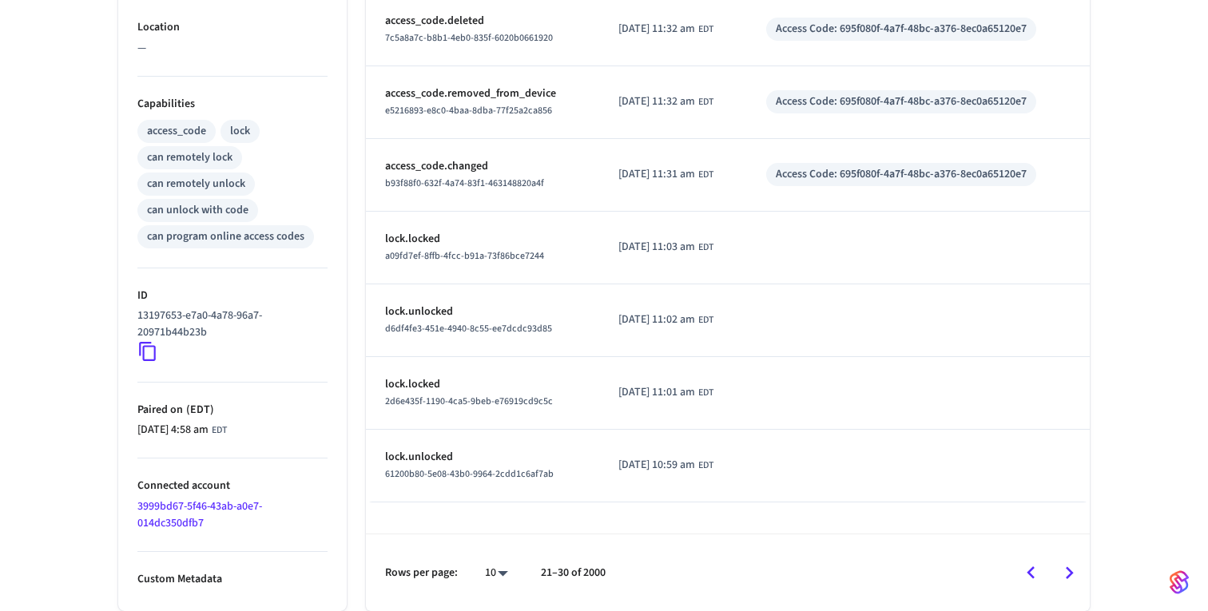
click at [1028, 577] on icon "Go to previous page" at bounding box center [1031, 573] width 25 height 25
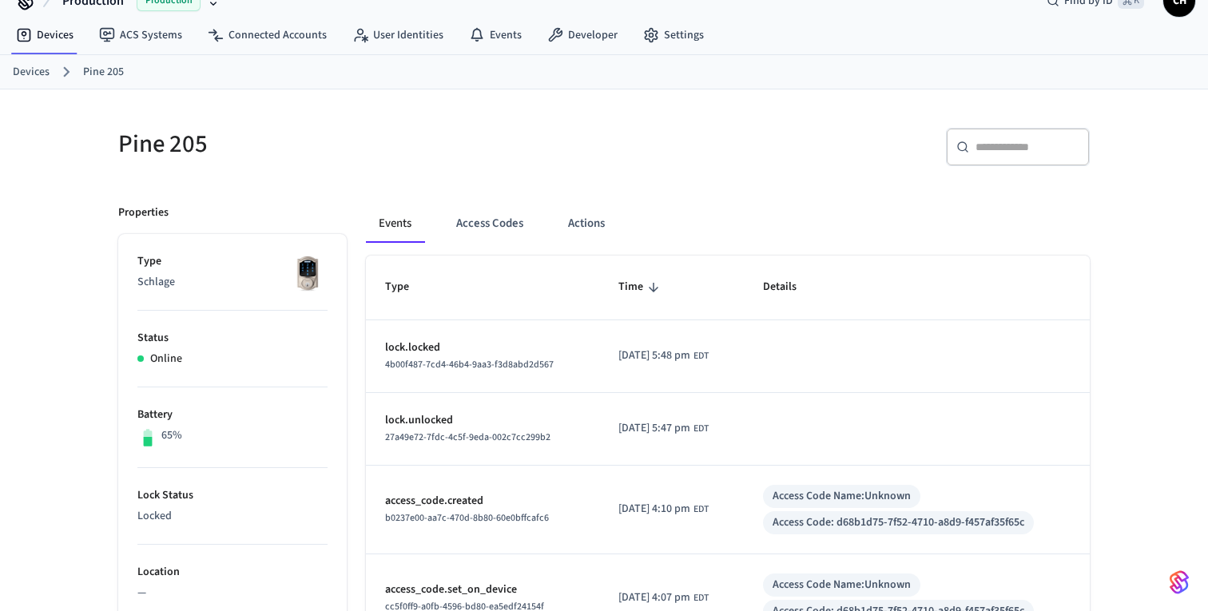
scroll to position [0, 0]
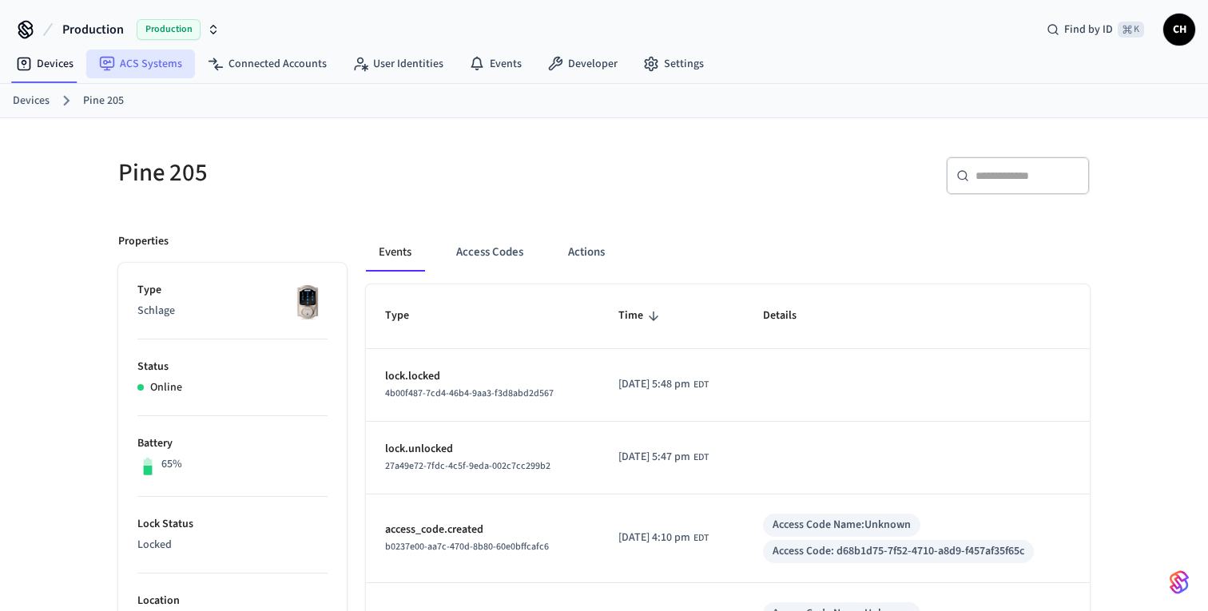
click at [151, 61] on link "ACS Systems" at bounding box center [140, 64] width 109 height 29
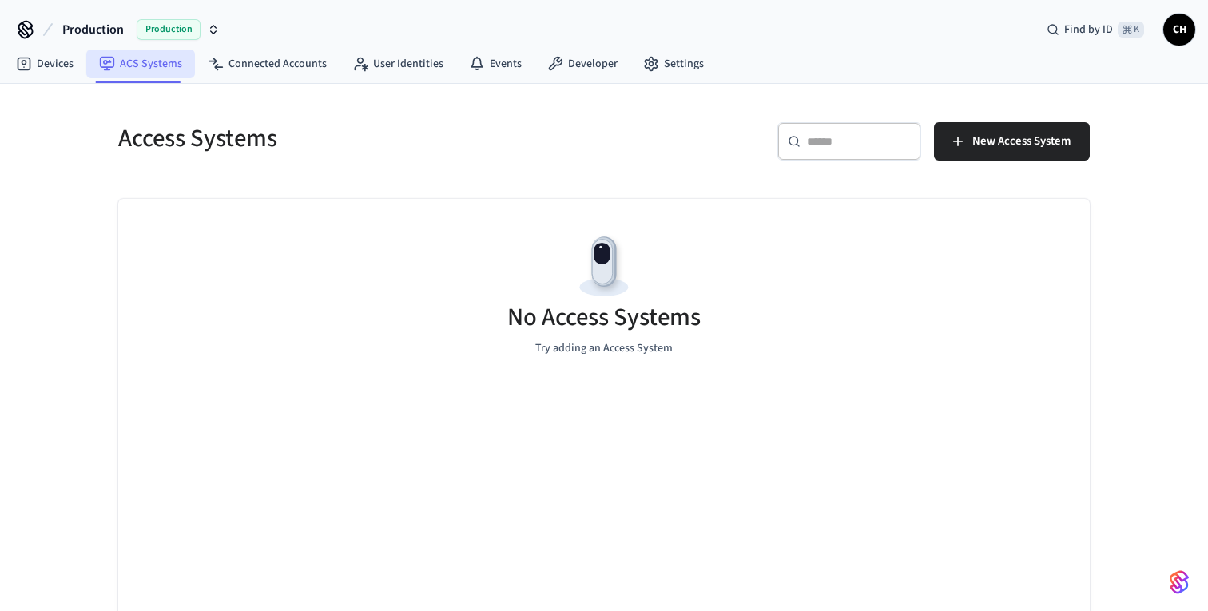
click at [127, 67] on link "ACS Systems" at bounding box center [140, 64] width 109 height 29
click at [288, 66] on link "Connected Accounts" at bounding box center [267, 64] width 145 height 29
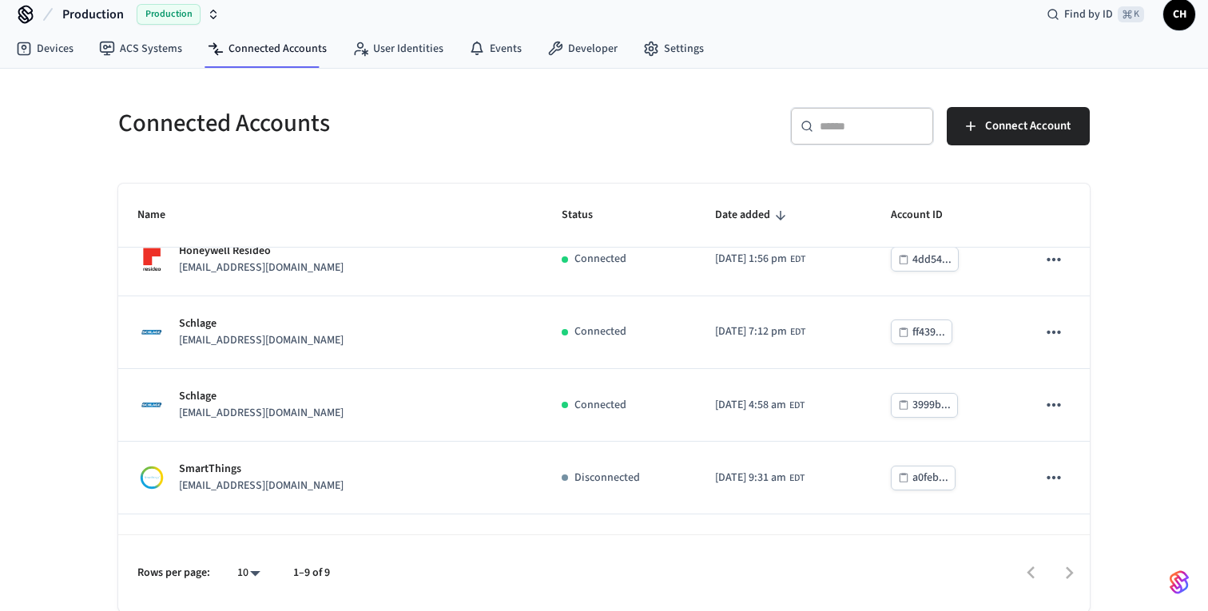
scroll to position [257, 0]
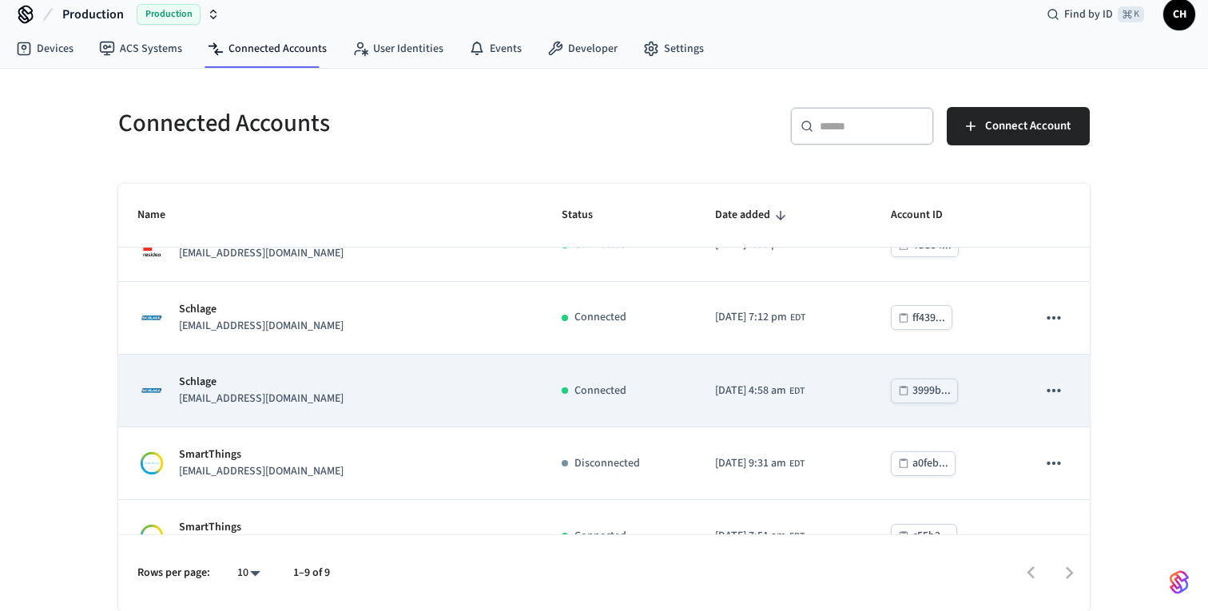
click at [1050, 383] on icon "sticky table" at bounding box center [1054, 390] width 21 height 21
click at [1050, 383] on div at bounding box center [604, 305] width 1208 height 611
click at [543, 402] on td "Connected" at bounding box center [619, 391] width 153 height 73
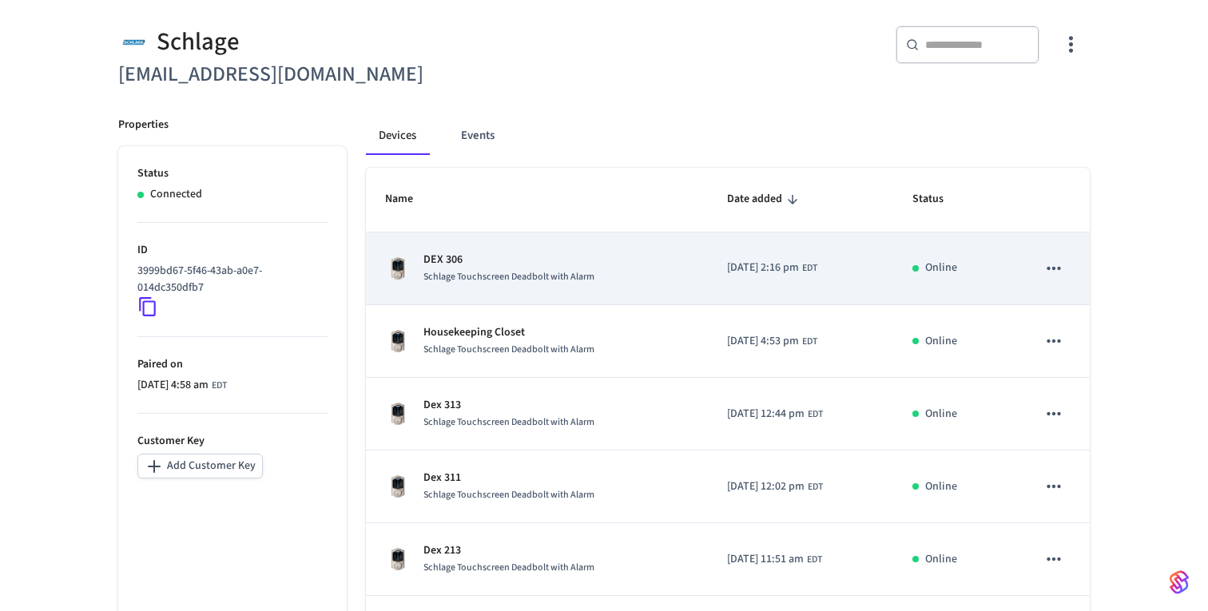
scroll to position [559, 0]
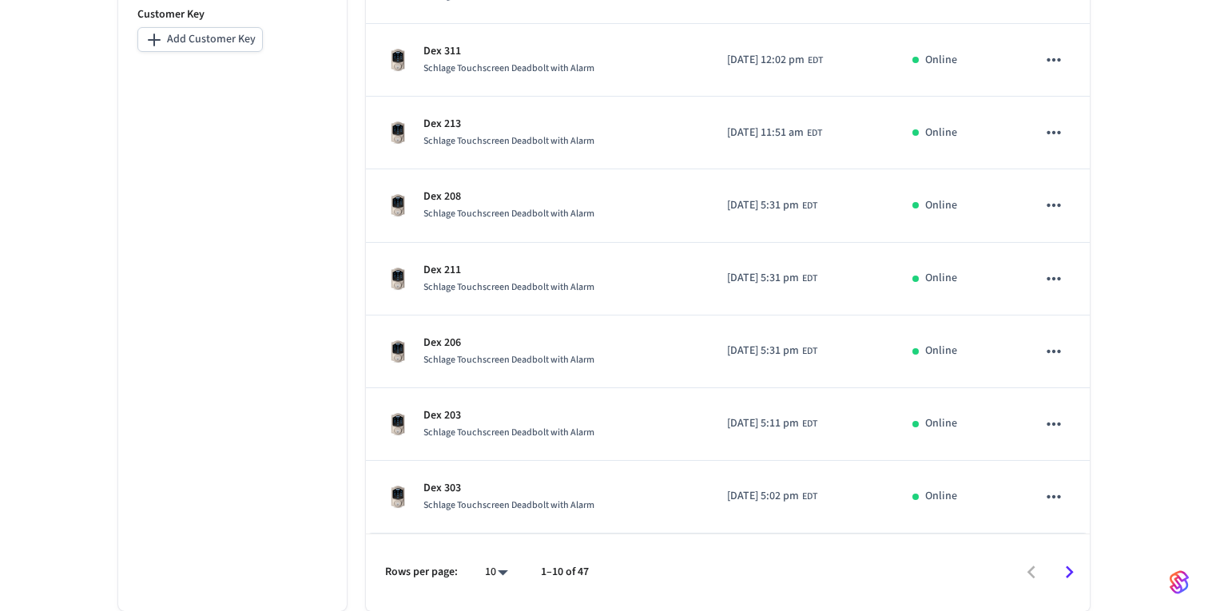
click at [502, 571] on body "Production Production Find by ID ⌘ K CH Devices ACS Systems Connected Accounts …" at bounding box center [604, 26] width 1208 height 1169
click at [501, 568] on li "All" at bounding box center [490, 564] width 42 height 42
type input "**"
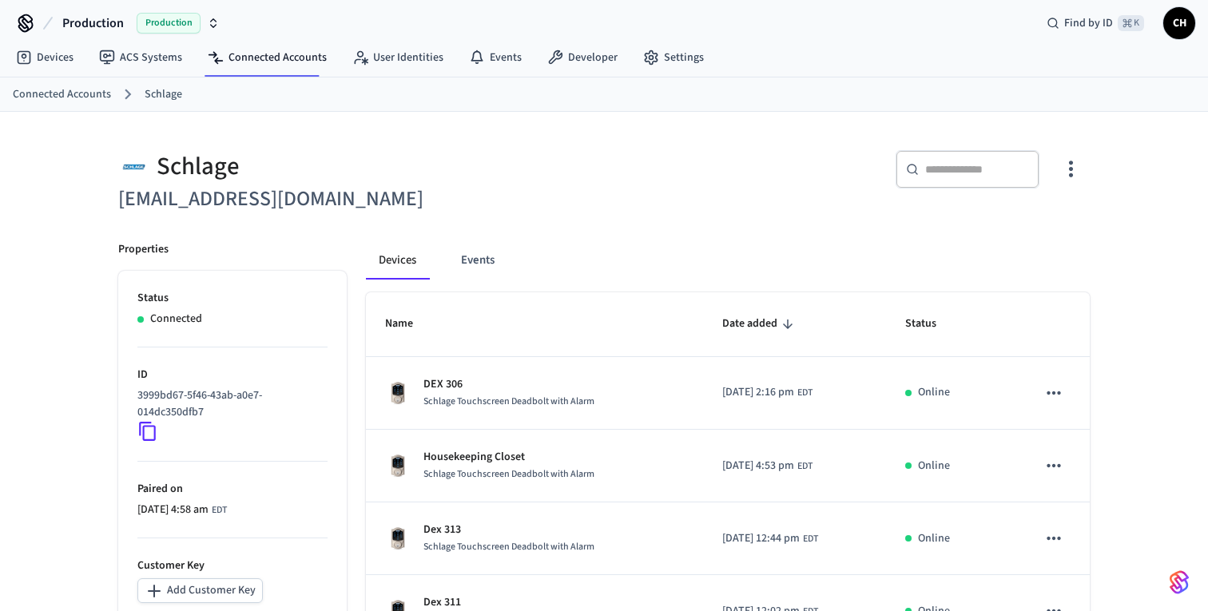
scroll to position [0, 0]
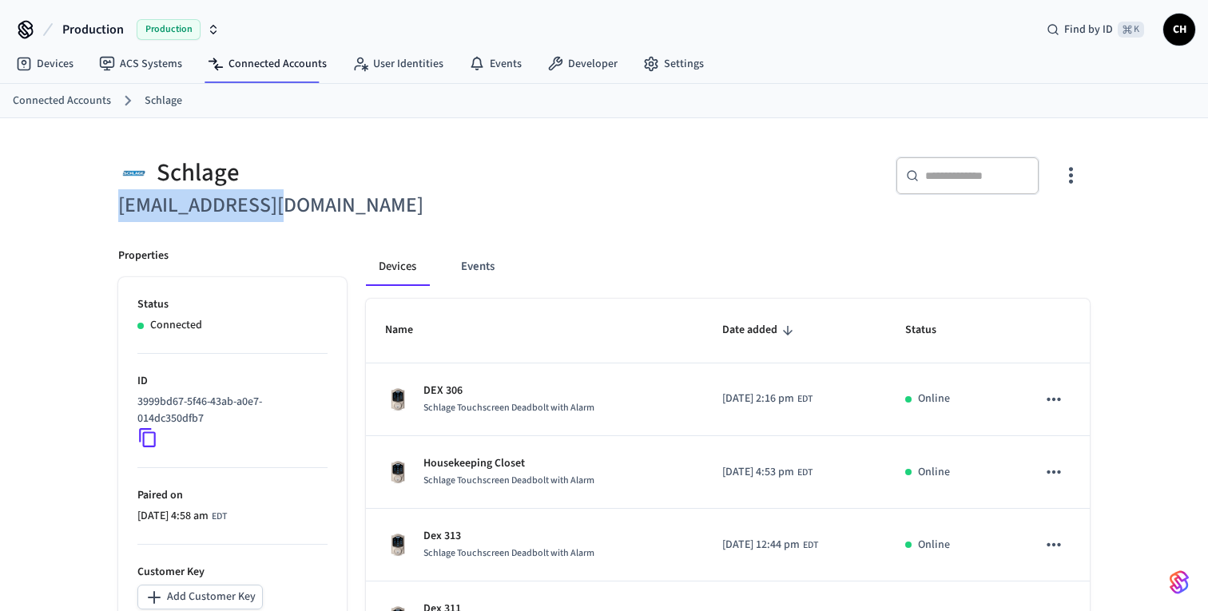
drag, startPoint x: 279, startPoint y: 213, endPoint x: 90, endPoint y: 206, distance: 189.5
copy h6 "[EMAIL_ADDRESS][DOMAIN_NAME]"
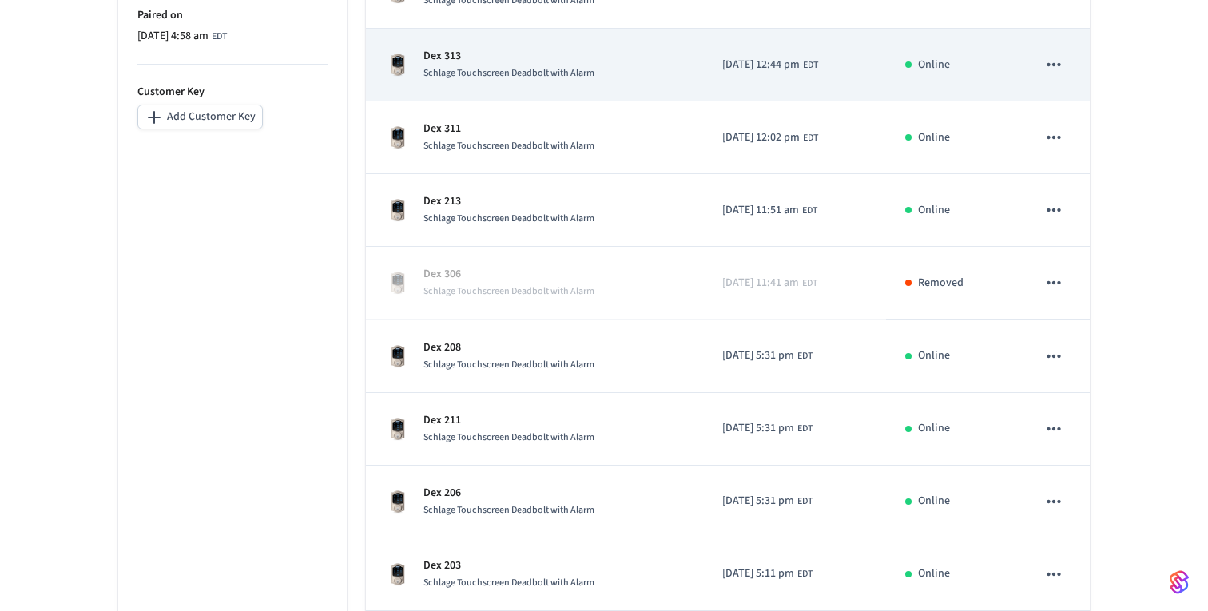
scroll to position [491, 0]
